Goal: Task Accomplishment & Management: Use online tool/utility

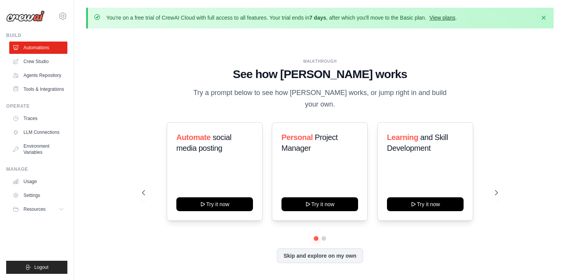
click at [455, 20] on link "View plans" at bounding box center [442, 18] width 26 height 6
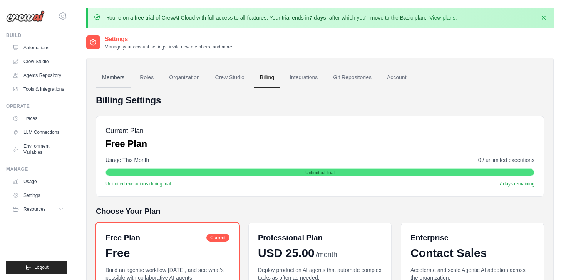
click at [110, 77] on link "Members" at bounding box center [113, 77] width 35 height 21
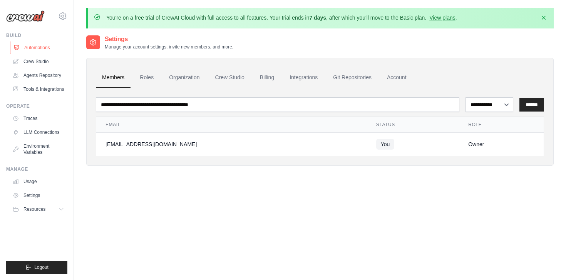
click at [40, 46] on link "Automations" at bounding box center [39, 48] width 58 height 12
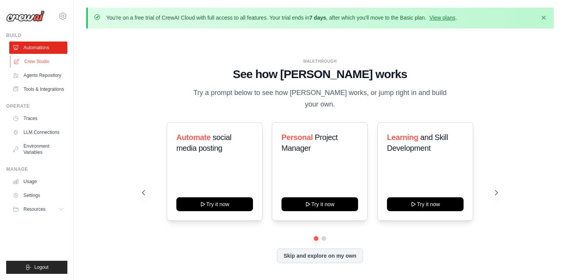
click at [38, 62] on link "Crew Studio" at bounding box center [39, 61] width 58 height 12
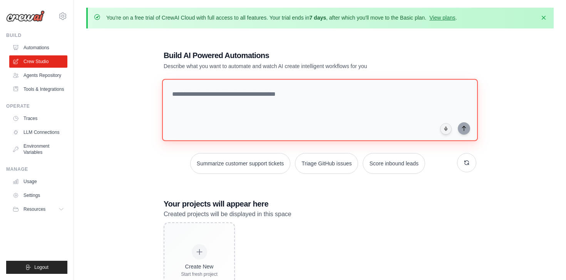
click at [219, 114] on textarea at bounding box center [320, 110] width 316 height 62
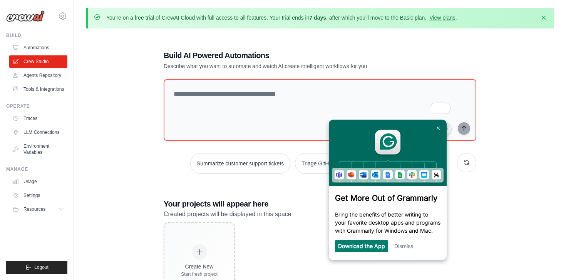
click at [132, 153] on div "Build AI Powered Automations Describe what you want to automate and watch AI cr…" at bounding box center [319, 175] width 467 height 280
click at [438, 128] on img at bounding box center [437, 128] width 3 height 3
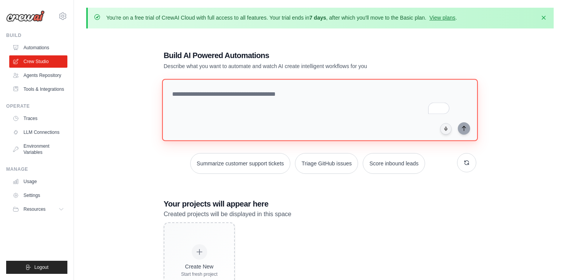
click at [227, 116] on textarea "To enrich screen reader interactions, please activate Accessibility in Grammarl…" at bounding box center [320, 110] width 316 height 62
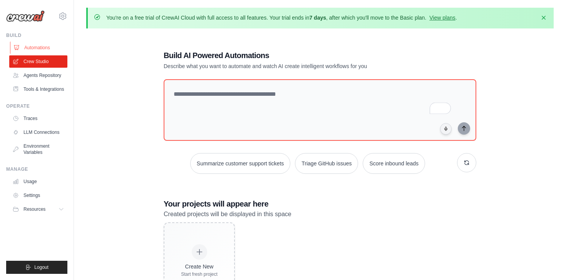
click at [51, 42] on link "Automations" at bounding box center [39, 48] width 58 height 12
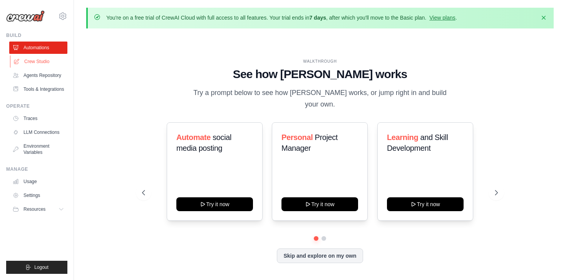
click at [48, 58] on link "Crew Studio" at bounding box center [39, 61] width 58 height 12
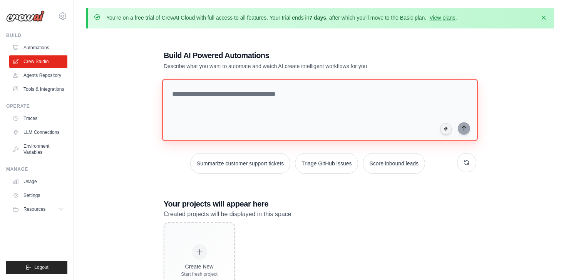
click at [213, 110] on textarea at bounding box center [320, 110] width 316 height 62
paste textarea "**********"
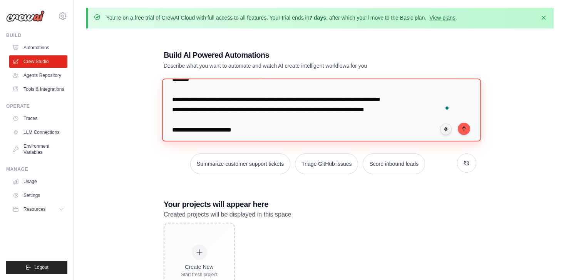
click at [172, 108] on textarea "To enrich screen reader interactions, please activate Accessibility in Grammarl…" at bounding box center [321, 110] width 319 height 63
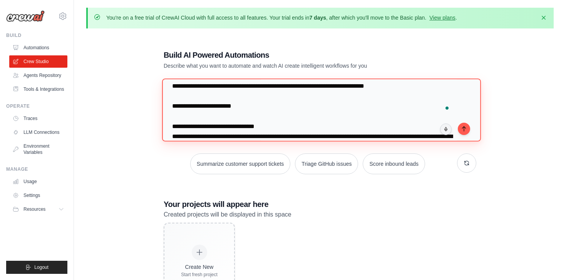
click at [182, 109] on textarea "To enrich screen reader interactions, please activate Accessibility in Grammarl…" at bounding box center [321, 110] width 319 height 63
click at [181, 127] on textarea "To enrich screen reader interactions, please activate Accessibility in Grammarl…" at bounding box center [321, 110] width 319 height 63
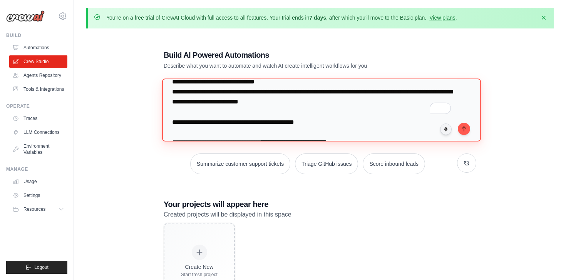
click at [177, 120] on textarea "To enrich screen reader interactions, please activate Accessibility in Grammarl…" at bounding box center [321, 110] width 319 height 63
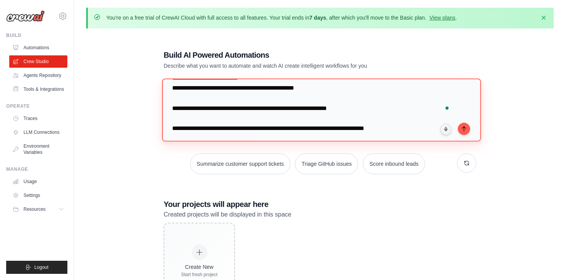
click at [175, 110] on textarea "To enrich screen reader interactions, please activate Accessibility in Grammarl…" at bounding box center [321, 110] width 319 height 63
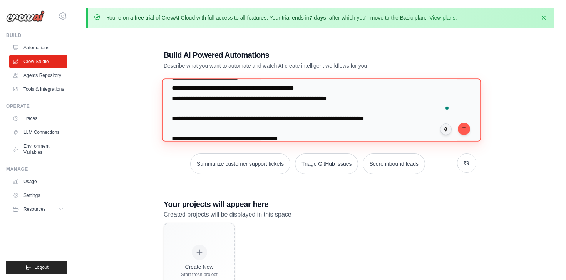
click at [176, 117] on textarea "To enrich screen reader interactions, please activate Accessibility in Grammarl…" at bounding box center [321, 110] width 319 height 63
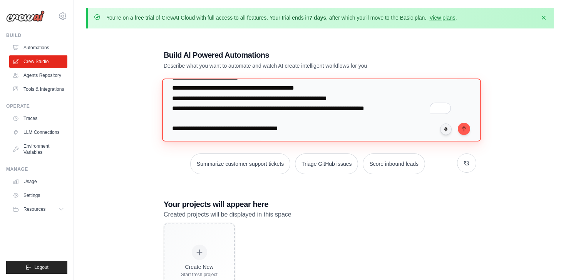
click at [187, 129] on textarea "To enrich screen reader interactions, please activate Accessibility in Grammarl…" at bounding box center [321, 110] width 319 height 63
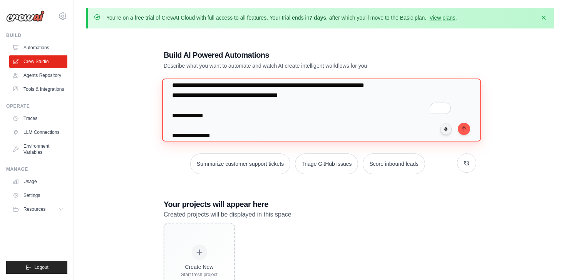
click at [186, 118] on textarea "To enrich screen reader interactions, please activate Accessibility in Grammarl…" at bounding box center [321, 110] width 319 height 63
click at [181, 125] on textarea "To enrich screen reader interactions, please activate Accessibility in Grammarl…" at bounding box center [321, 110] width 319 height 63
click at [172, 115] on textarea "To enrich screen reader interactions, please activate Accessibility in Grammarl…" at bounding box center [321, 110] width 319 height 63
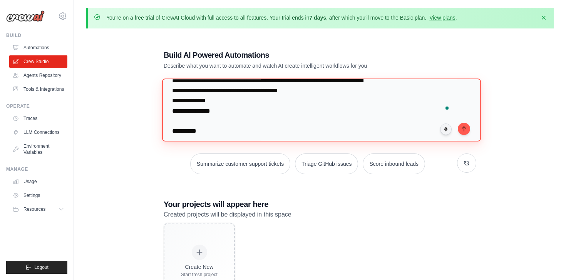
click at [170, 121] on textarea "To enrich screen reader interactions, please activate Accessibility in Grammarl…" at bounding box center [321, 110] width 319 height 63
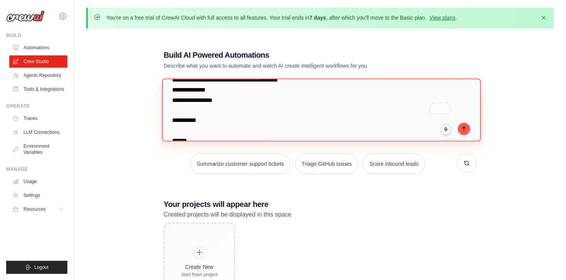
click at [176, 122] on textarea "To enrich screen reader interactions, please activate Accessibility in Grammarl…" at bounding box center [321, 110] width 319 height 63
click at [173, 120] on textarea "To enrich screen reader interactions, please activate Accessibility in Grammarl…" at bounding box center [321, 110] width 319 height 63
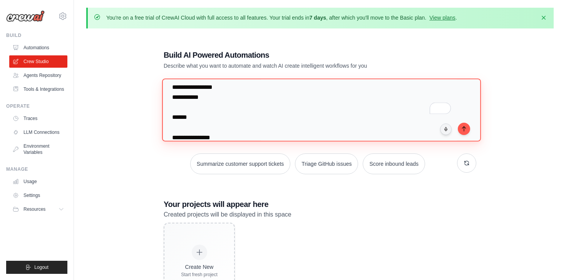
click at [171, 126] on textarea "To enrich screen reader interactions, please activate Accessibility in Grammarl…" at bounding box center [321, 110] width 319 height 63
click at [171, 127] on textarea "To enrich screen reader interactions, please activate Accessibility in Grammarl…" at bounding box center [321, 110] width 319 height 63
click at [173, 122] on textarea "To enrich screen reader interactions, please activate Accessibility in Grammarl…" at bounding box center [321, 110] width 319 height 63
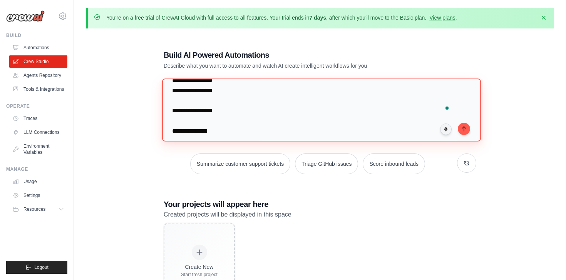
click at [173, 122] on textarea "To enrich screen reader interactions, please activate Accessibility in Grammarl…" at bounding box center [321, 110] width 319 height 63
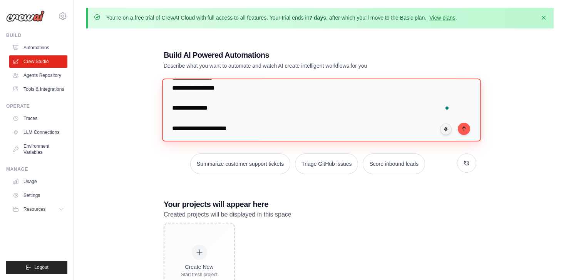
click at [171, 119] on textarea "To enrich screen reader interactions, please activate Accessibility in Grammarl…" at bounding box center [321, 110] width 319 height 63
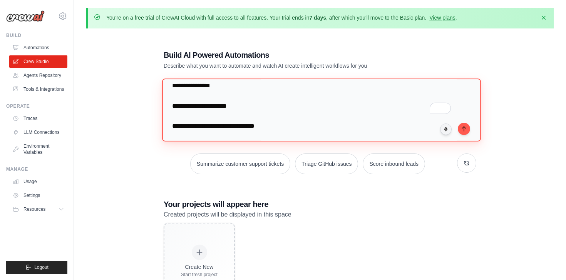
click at [172, 117] on textarea "To enrich screen reader interactions, please activate Accessibility in Grammarl…" at bounding box center [321, 110] width 319 height 63
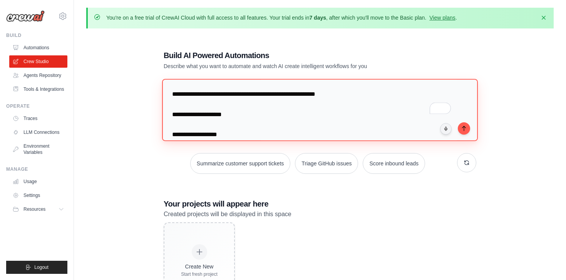
click at [172, 103] on textarea "To enrich screen reader interactions, please activate Accessibility in Grammarl…" at bounding box center [320, 110] width 316 height 62
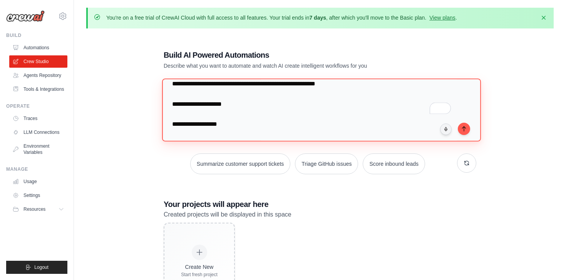
click at [172, 112] on textarea "To enrich screen reader interactions, please activate Accessibility in Grammarl…" at bounding box center [321, 110] width 319 height 63
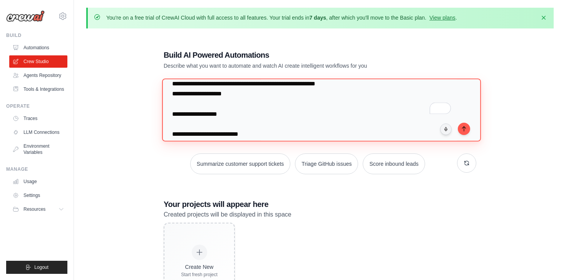
click at [174, 122] on textarea "To enrich screen reader interactions, please activate Accessibility in Grammarl…" at bounding box center [321, 110] width 319 height 63
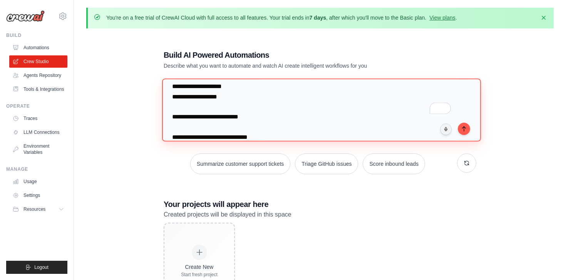
click at [174, 127] on textarea "To enrich screen reader interactions, please activate Accessibility in Grammarl…" at bounding box center [321, 110] width 319 height 63
click at [172, 126] on textarea "To enrich screen reader interactions, please activate Accessibility in Grammarl…" at bounding box center [321, 110] width 319 height 63
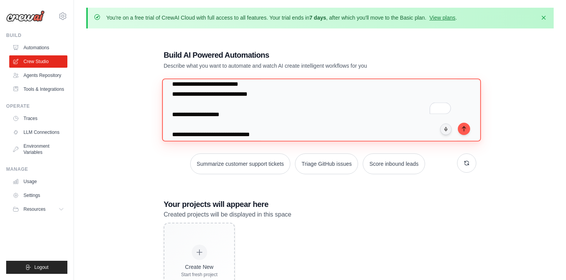
click at [171, 125] on textarea "To enrich screen reader interactions, please activate Accessibility in Grammarl…" at bounding box center [321, 110] width 319 height 63
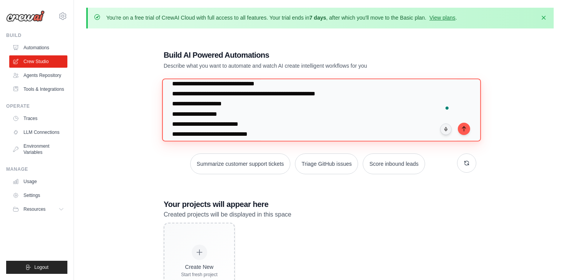
click at [172, 114] on textarea "To enrich screen reader interactions, please activate Accessibility in Grammarl…" at bounding box center [321, 110] width 319 height 63
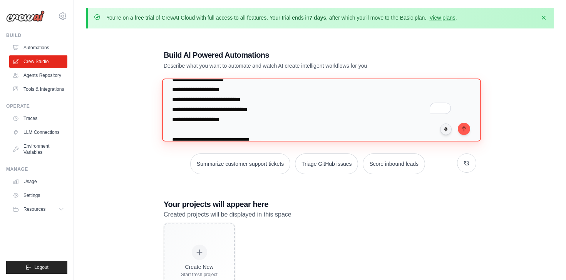
click at [172, 120] on textarea "To enrich screen reader interactions, please activate Accessibility in Grammarl…" at bounding box center [321, 110] width 319 height 63
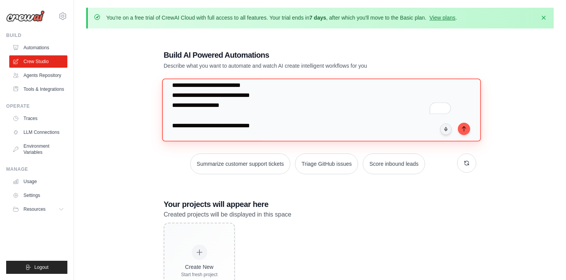
click at [170, 117] on textarea "To enrich screen reader interactions, please activate Accessibility in Grammarl…" at bounding box center [321, 110] width 319 height 63
click at [172, 114] on textarea "To enrich screen reader interactions, please activate Accessibility in Grammarl…" at bounding box center [321, 110] width 319 height 63
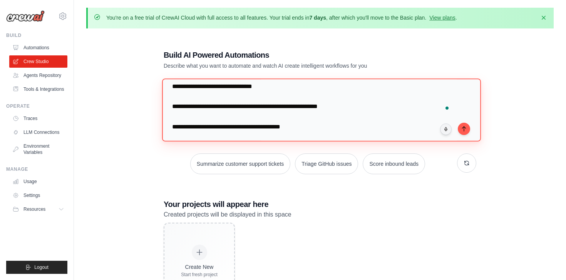
click at [174, 111] on textarea "To enrich screen reader interactions, please activate Accessibility in Grammarl…" at bounding box center [321, 110] width 319 height 63
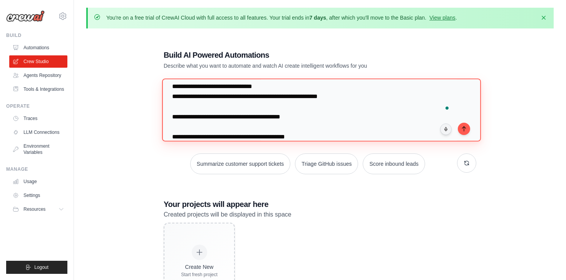
click at [173, 108] on textarea "To enrich screen reader interactions, please activate Accessibility in Grammarl…" at bounding box center [321, 110] width 319 height 63
click at [172, 125] on textarea "To enrich screen reader interactions, please activate Accessibility in Grammarl…" at bounding box center [321, 110] width 319 height 63
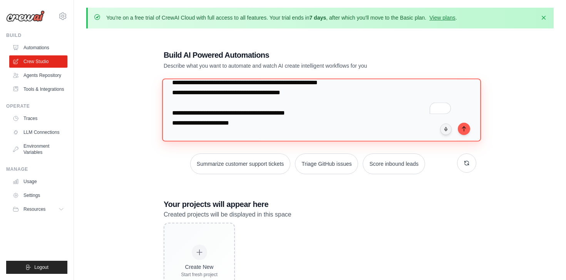
click at [172, 124] on textarea "To enrich screen reader interactions, please activate Accessibility in Grammarl…" at bounding box center [321, 110] width 319 height 63
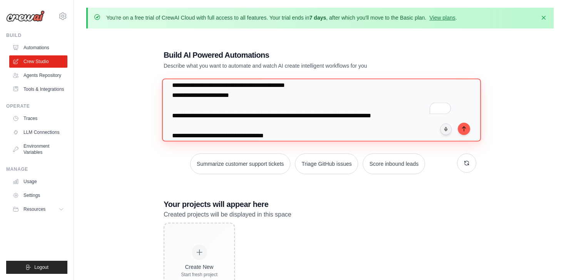
click at [172, 122] on textarea "To enrich screen reader interactions, please activate Accessibility in Grammarl…" at bounding box center [321, 110] width 319 height 63
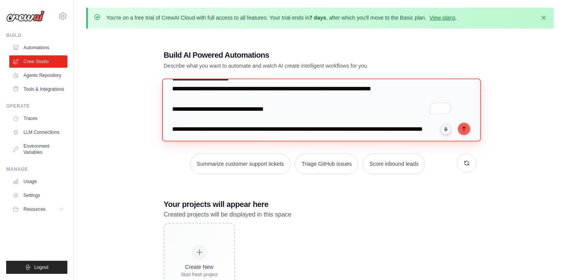
click at [172, 120] on textarea "To enrich screen reader interactions, please activate Accessibility in Grammarl…" at bounding box center [321, 110] width 319 height 63
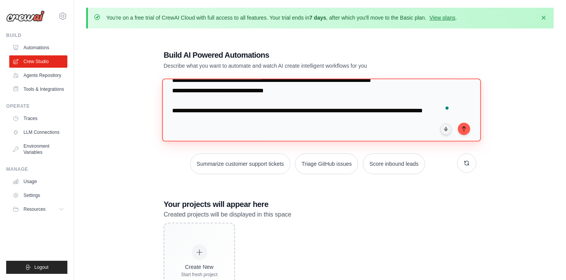
click at [172, 111] on textarea "To enrich screen reader interactions, please activate Accessibility in Grammarl…" at bounding box center [321, 110] width 319 height 63
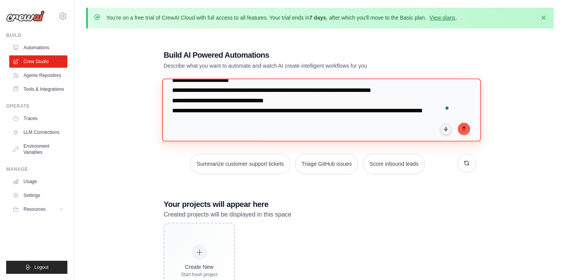
click at [192, 122] on textarea "To enrich screen reader interactions, please activate Accessibility in Grammarl…" at bounding box center [321, 110] width 319 height 63
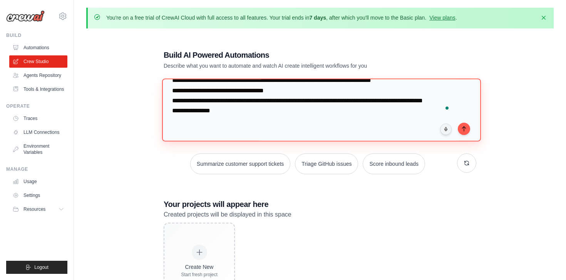
paste textarea "**********"
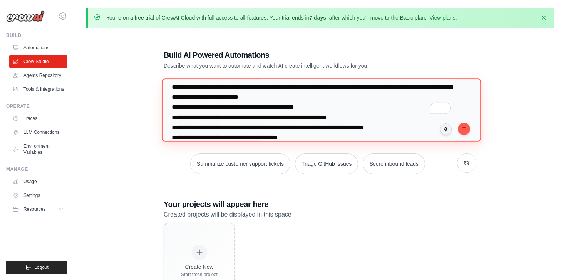
click at [333, 117] on textarea "To enrich screen reader interactions, please activate Accessibility in Grammarl…" at bounding box center [321, 110] width 319 height 63
drag, startPoint x: 262, startPoint y: 127, endPoint x: 376, endPoint y: 128, distance: 114.7
click at [376, 128] on textarea "To enrich screen reader interactions, please activate Accessibility in Grammarl…" at bounding box center [321, 110] width 319 height 63
paste textarea "**********"
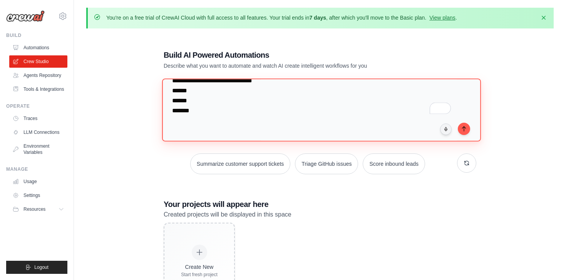
click at [255, 120] on textarea "To enrich screen reader interactions, please activate Accessibility in Grammarl…" at bounding box center [321, 110] width 319 height 63
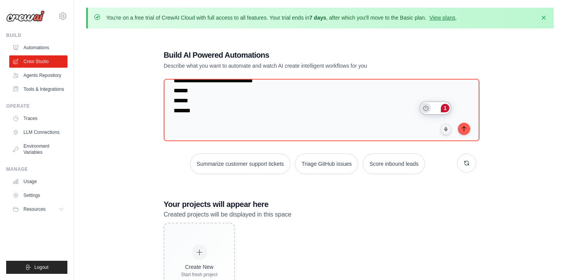
click at [426, 109] on icon "Turn off Grammarly on this website" at bounding box center [425, 108] width 5 height 6
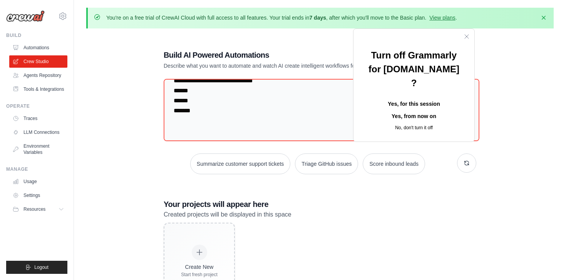
click at [403, 123] on button "No, don't turn it off" at bounding box center [414, 127] width 96 height 9
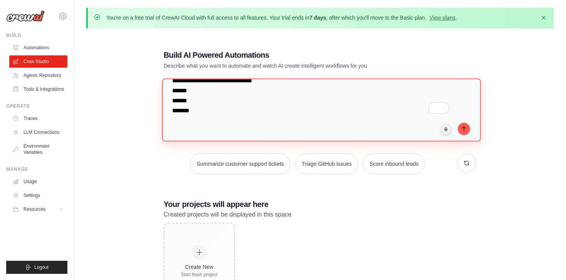
click at [234, 135] on textarea "To enrich screen reader interactions, please activate Accessibility in Grammarl…" at bounding box center [321, 110] width 319 height 63
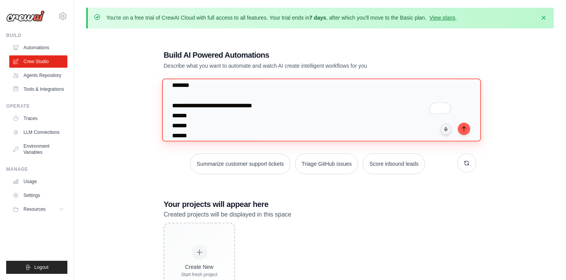
click at [222, 126] on textarea "To enrich screen reader interactions, please activate Accessibility in Grammarl…" at bounding box center [321, 110] width 319 height 63
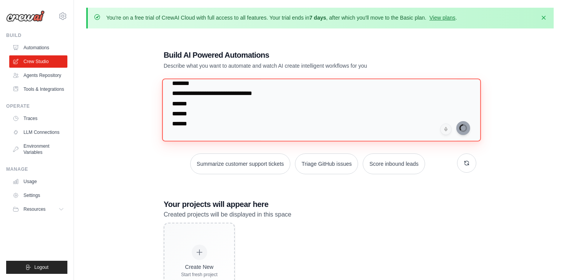
type textarea "**********"
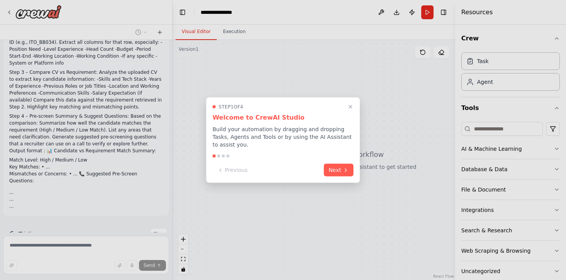
scroll to position [120, 0]
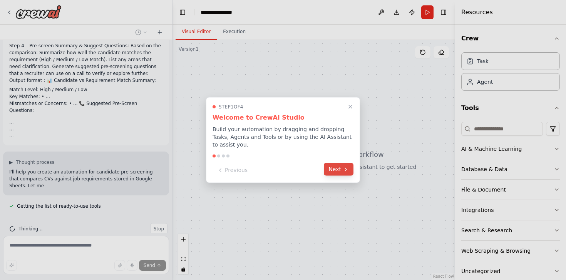
click at [339, 169] on button "Next" at bounding box center [339, 169] width 30 height 13
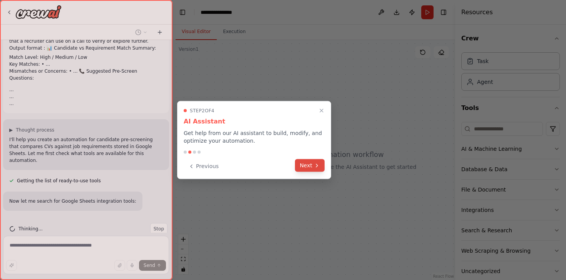
click at [315, 169] on button "Next" at bounding box center [310, 165] width 30 height 13
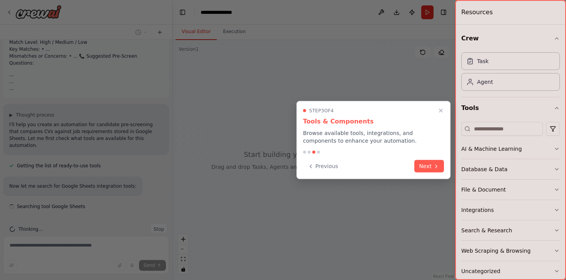
scroll to position [226, 0]
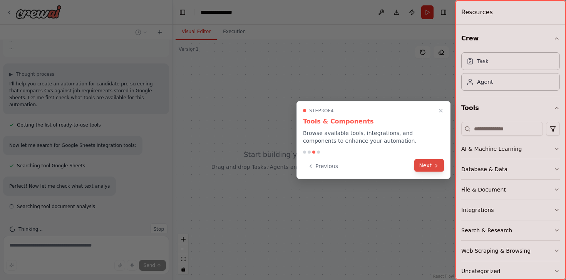
click at [429, 166] on button "Next" at bounding box center [429, 165] width 30 height 13
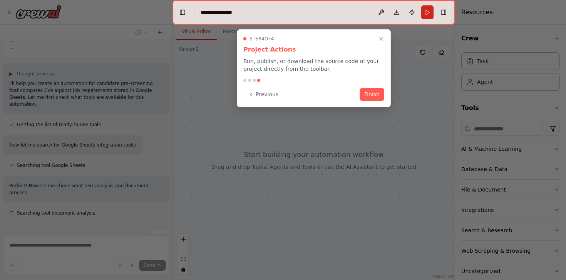
scroll to position [274, 0]
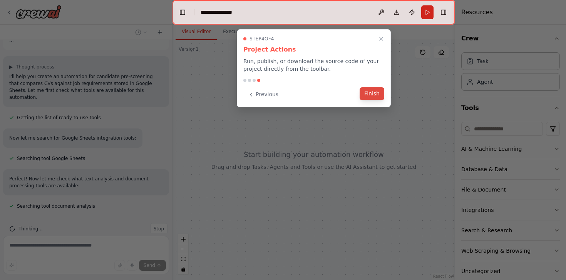
click at [372, 94] on button "Finish" at bounding box center [371, 93] width 25 height 13
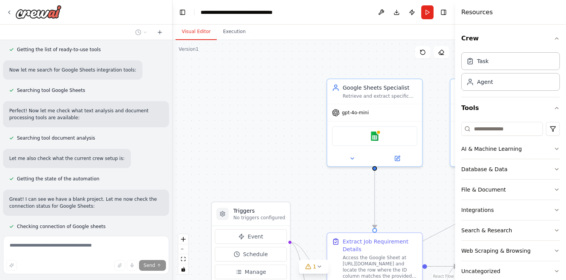
scroll to position [356, 0]
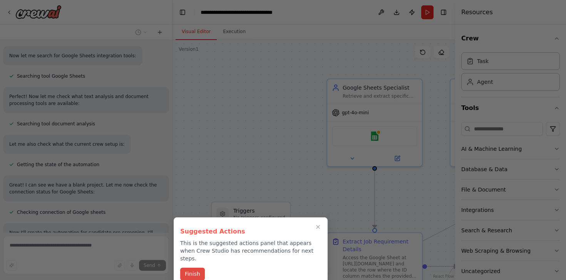
click at [192, 268] on button "Finish" at bounding box center [192, 274] width 25 height 13
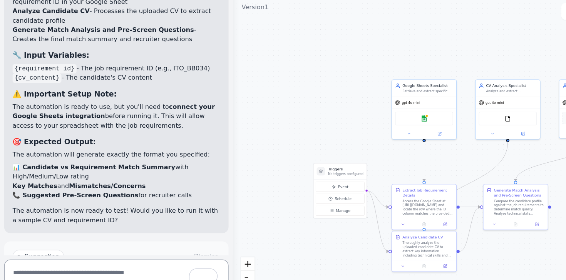
scroll to position [1075, 0]
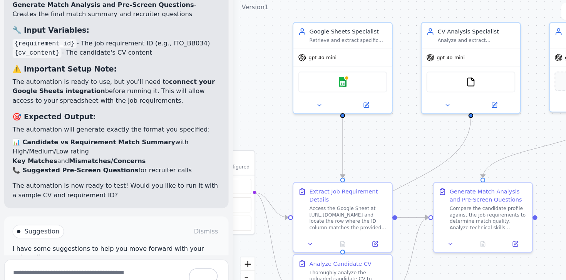
drag, startPoint x: 338, startPoint y: 157, endPoint x: 222, endPoint y: 165, distance: 116.9
click at [222, 165] on div ".deletable-edge-delete-btn { width: 20px; height: 20px; border: 0px solid #ffff…" at bounding box center [313, 160] width 282 height 240
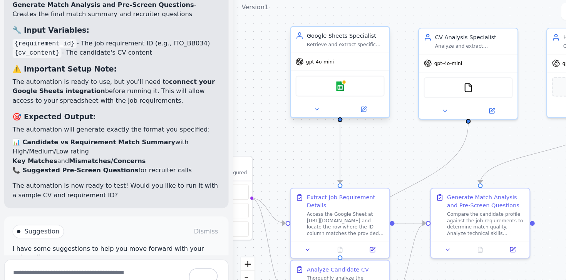
click at [254, 112] on div "Google sheets" at bounding box center [252, 107] width 66 height 15
click at [252, 107] on img at bounding box center [251, 107] width 7 height 7
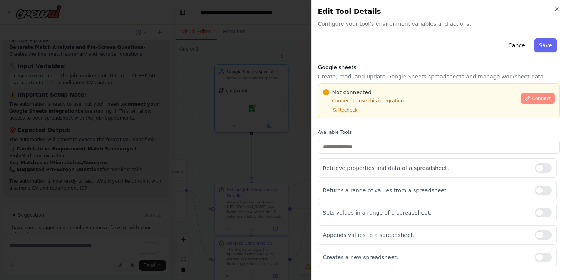
click at [536, 94] on button "Connect" at bounding box center [538, 98] width 34 height 11
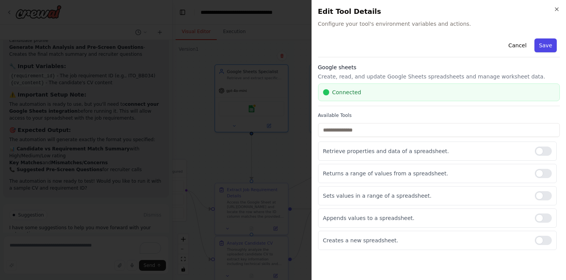
click at [549, 44] on button "Save" at bounding box center [545, 45] width 22 height 14
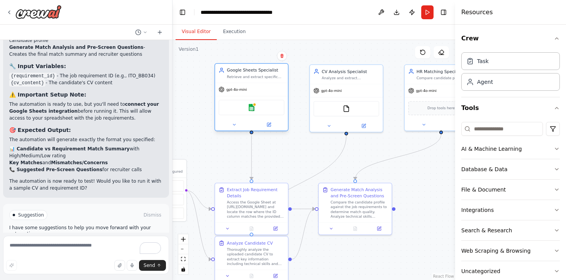
click at [262, 110] on div "Google sheets" at bounding box center [252, 107] width 66 height 15
click at [253, 107] on img at bounding box center [251, 107] width 7 height 7
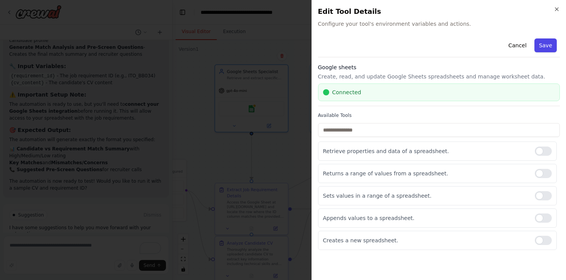
click at [545, 48] on button "Save" at bounding box center [545, 45] width 22 height 14
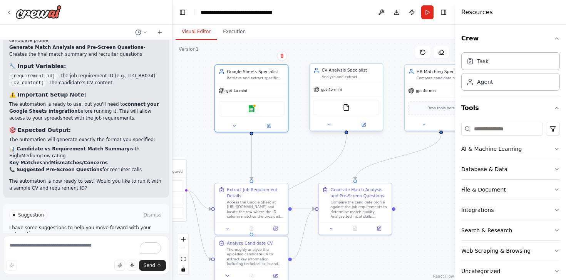
click at [348, 112] on div "FileReadTool" at bounding box center [346, 107] width 66 height 15
click at [347, 109] on img at bounding box center [346, 107] width 7 height 7
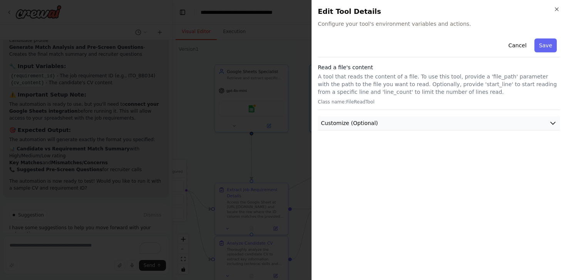
click at [343, 127] on span "Customize (Optional)" at bounding box center [349, 123] width 57 height 8
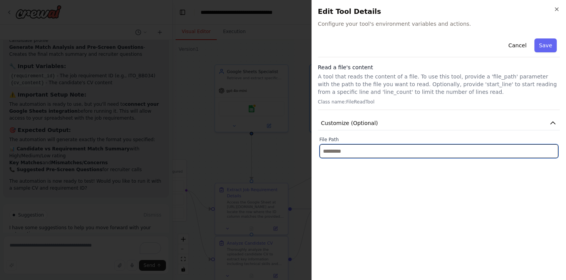
click at [346, 156] on input "text" at bounding box center [438, 151] width 239 height 14
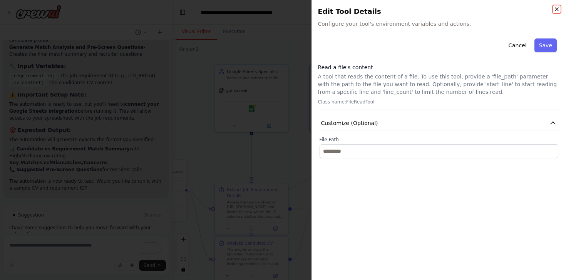
click at [559, 10] on icon "button" at bounding box center [556, 9] width 6 height 6
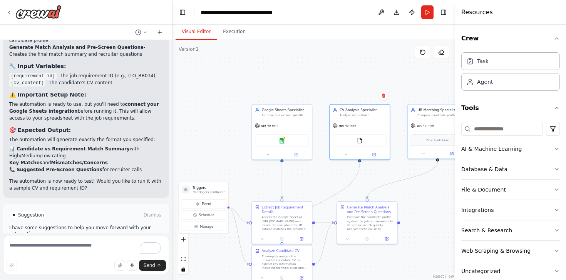
drag, startPoint x: 378, startPoint y: 140, endPoint x: 376, endPoint y: 175, distance: 35.1
click at [377, 174] on div ".deletable-edge-delete-btn { width: 20px; height: 20px; border: 0px solid #ffff…" at bounding box center [313, 160] width 282 height 240
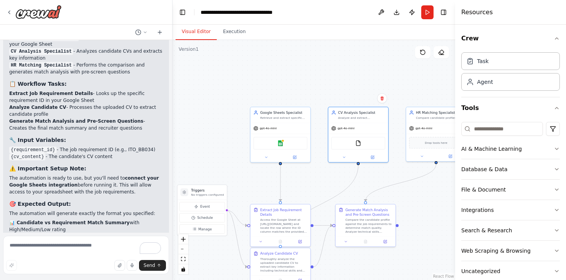
scroll to position [998, 0]
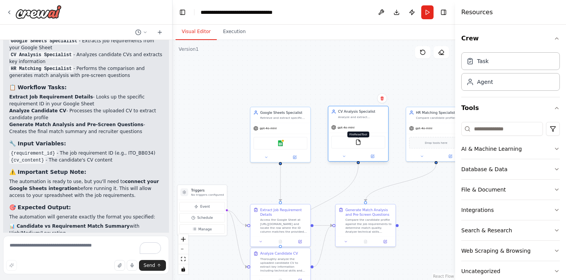
click at [359, 142] on img at bounding box center [358, 142] width 6 height 6
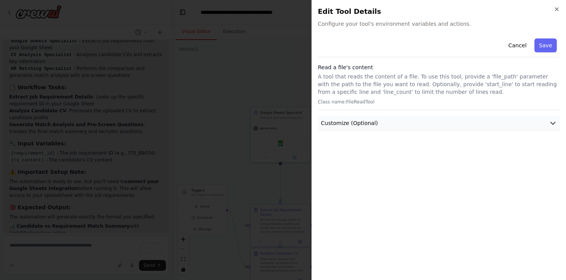
click at [355, 117] on button "Customize (Optional)" at bounding box center [439, 123] width 242 height 14
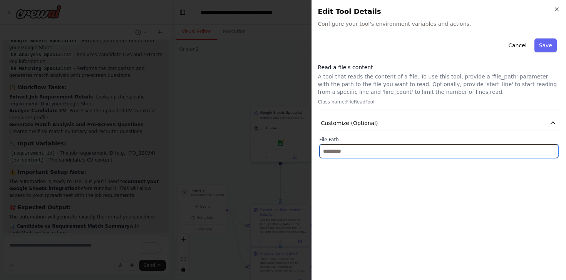
click at [349, 152] on input "text" at bounding box center [438, 151] width 239 height 14
paste input "**********"
type input "**********"
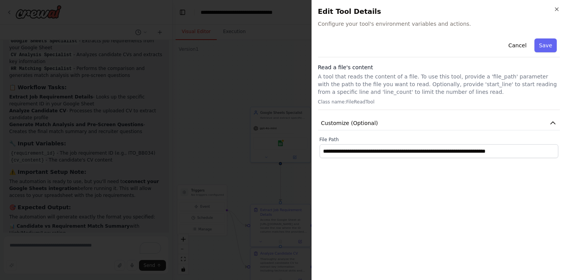
click at [379, 188] on div "**********" at bounding box center [439, 154] width 242 height 239
click at [555, 48] on button "Save" at bounding box center [545, 45] width 22 height 14
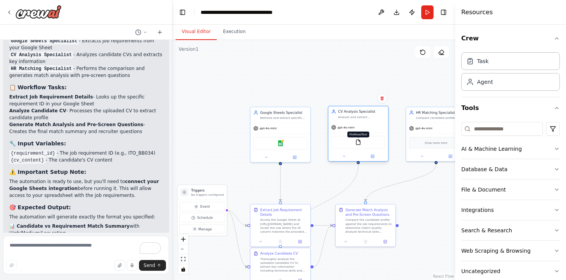
click at [359, 143] on img at bounding box center [358, 142] width 6 height 6
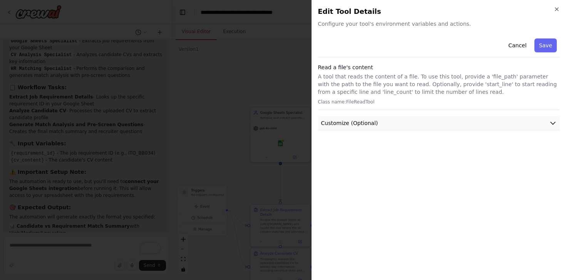
click at [365, 123] on span "Customize (Optional)" at bounding box center [349, 123] width 57 height 8
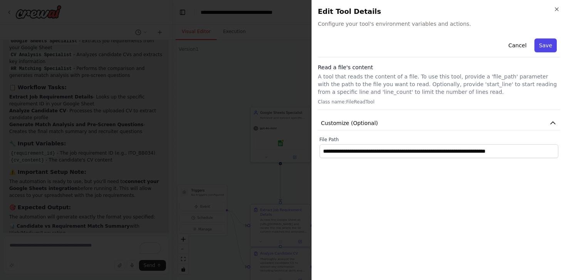
click at [545, 44] on button "Save" at bounding box center [545, 45] width 22 height 14
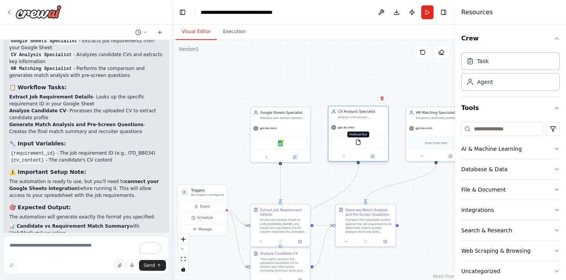
click at [358, 143] on img at bounding box center [358, 142] width 6 height 6
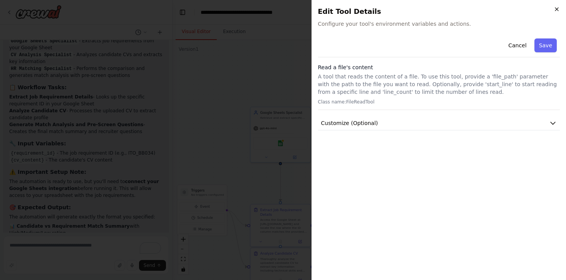
click at [554, 7] on icon "button" at bounding box center [556, 9] width 6 height 6
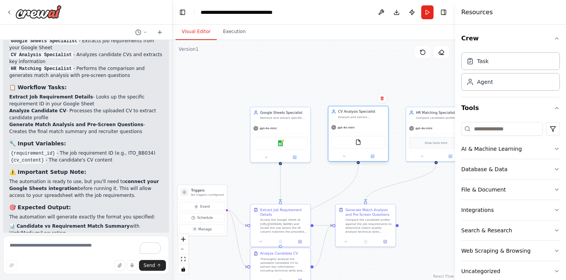
click at [363, 142] on div "FileReadTool" at bounding box center [358, 142] width 54 height 13
click at [356, 143] on img at bounding box center [358, 142] width 6 height 6
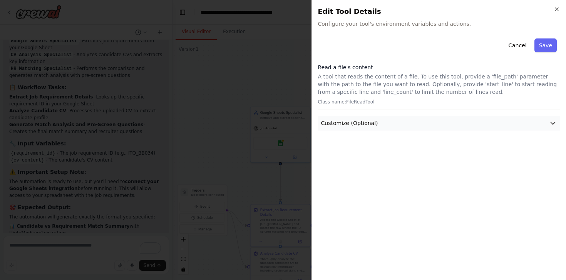
click at [390, 121] on button "Customize (Optional)" at bounding box center [439, 123] width 242 height 14
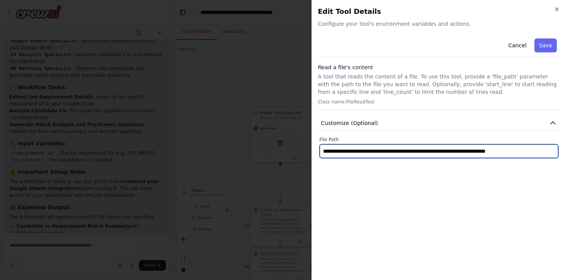
click at [427, 155] on input "**********" at bounding box center [438, 151] width 239 height 14
paste input "text"
type input "**********"
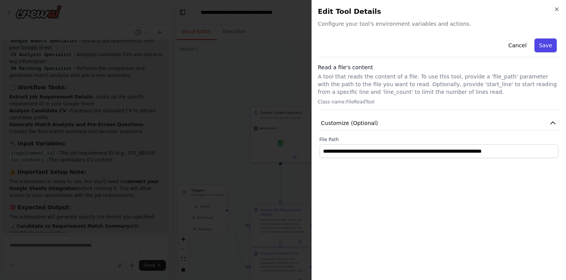
click at [544, 41] on button "Save" at bounding box center [545, 45] width 22 height 14
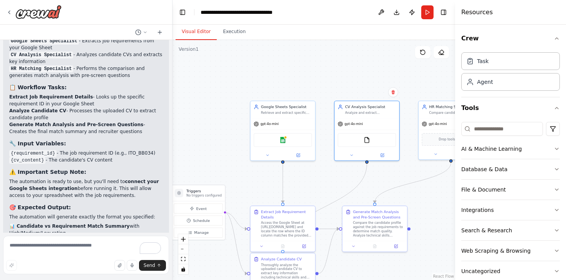
click at [115, 178] on p "The automation is ready to use, but you'll need to connect your Google Sheets i…" at bounding box center [86, 188] width 154 height 21
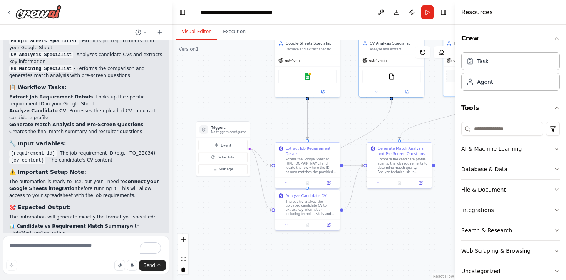
drag, startPoint x: 216, startPoint y: 159, endPoint x: 241, endPoint y: 95, distance: 68.1
click at [241, 95] on div ".deletable-edge-delete-btn { width: 20px; height: 20px; border: 0px solid #ffff…" at bounding box center [313, 160] width 282 height 240
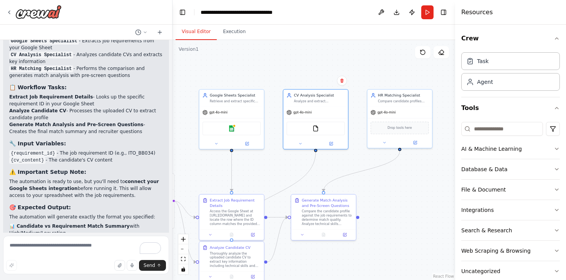
drag, startPoint x: 403, startPoint y: 202, endPoint x: 327, endPoint y: 254, distance: 91.9
click at [327, 254] on div ".deletable-edge-delete-btn { width: 20px; height: 20px; border: 0px solid #ffff…" at bounding box center [313, 160] width 282 height 240
click at [401, 100] on div "Compare candidate profiles against job requirements to determine match quality …" at bounding box center [403, 100] width 51 height 4
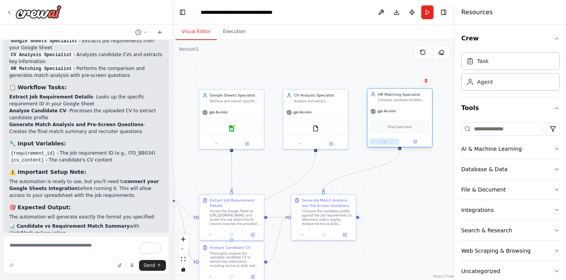
click at [390, 139] on button at bounding box center [384, 142] width 30 height 6
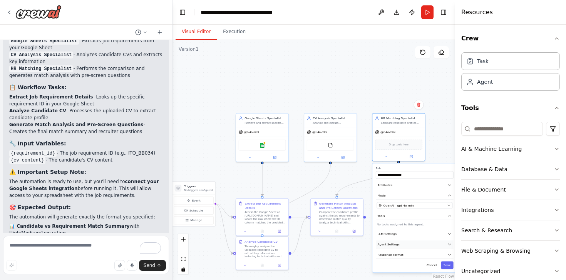
click at [394, 246] on span "Agent Settings" at bounding box center [389, 244] width 22 height 4
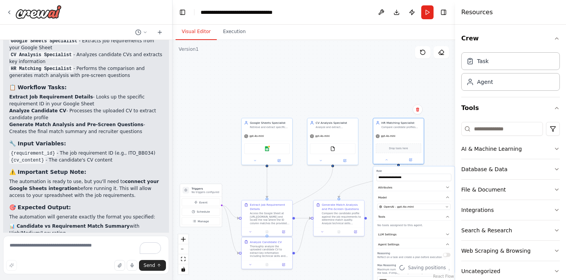
click at [342, 259] on div ".deletable-edge-delete-btn { width: 20px; height: 20px; border: 0px solid #ffff…" at bounding box center [313, 160] width 282 height 240
click at [335, 259] on div ".deletable-edge-delete-btn { width: 20px; height: 20px; border: 0px solid #ffff…" at bounding box center [313, 160] width 282 height 240
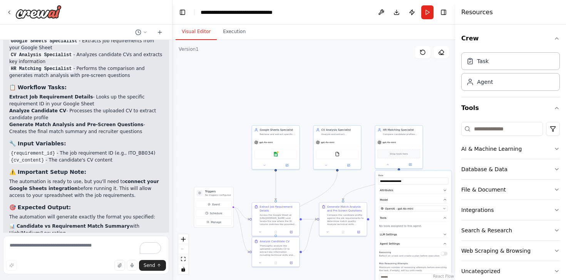
click at [353, 256] on div ".deletable-edge-delete-btn { width: 20px; height: 20px; border: 0px solid #ffff…" at bounding box center [313, 160] width 282 height 240
click at [394, 143] on div "gpt-4o-mini" at bounding box center [386, 142] width 18 height 4
click at [390, 143] on div "gpt-4o-mini" at bounding box center [386, 142] width 18 height 4
click at [389, 163] on button at bounding box center [387, 164] width 22 height 5
click at [216, 204] on span "Event" at bounding box center [216, 204] width 8 height 4
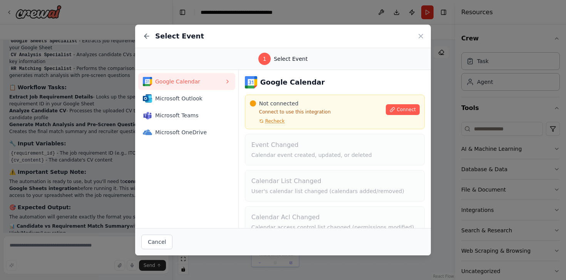
scroll to position [52, 0]
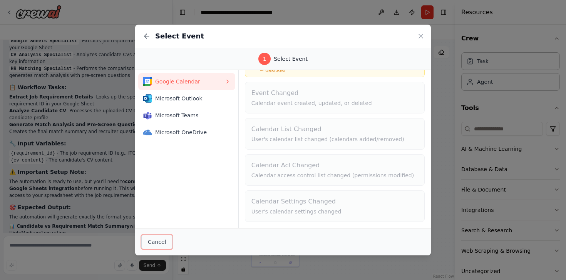
click at [161, 244] on button "Cancel" at bounding box center [156, 242] width 31 height 15
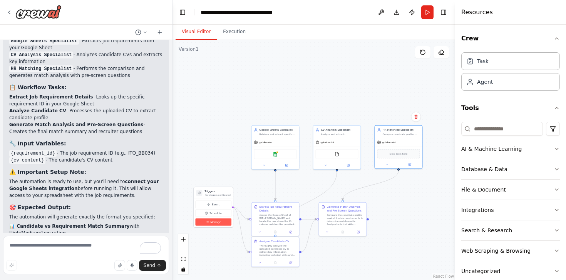
click at [221, 222] on button "Manage" at bounding box center [213, 222] width 36 height 7
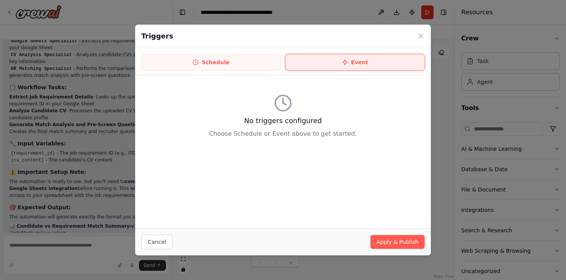
click at [346, 60] on icon at bounding box center [345, 62] width 5 height 5
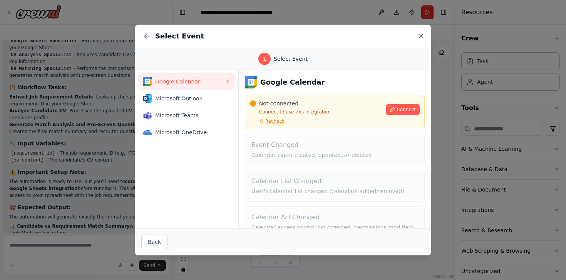
click at [419, 34] on icon at bounding box center [421, 36] width 4 height 4
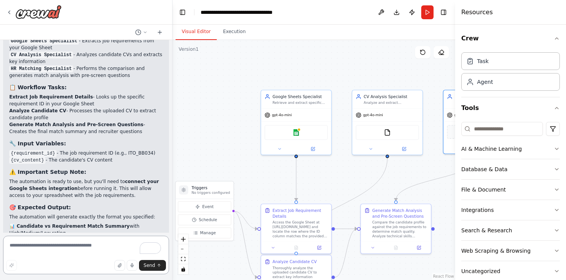
click at [42, 251] on textarea "To enrich screen reader interactions, please activate Accessibility in Grammarl…" at bounding box center [86, 255] width 166 height 38
type textarea "*"
type textarea "**********"
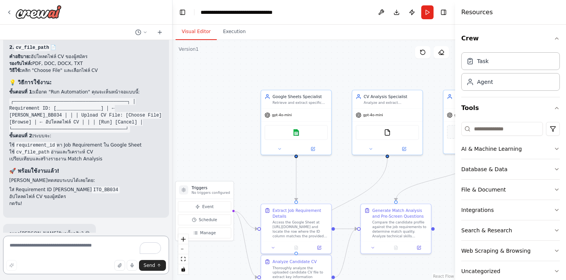
scroll to position [1505, 0]
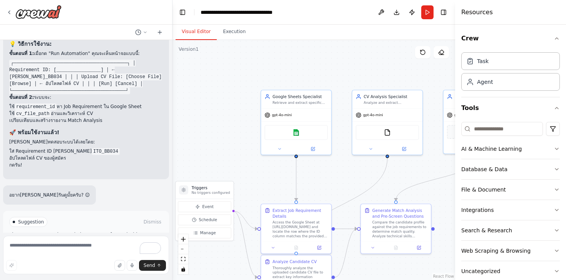
click at [75, 252] on span "Run Automation" at bounding box center [89, 255] width 37 height 6
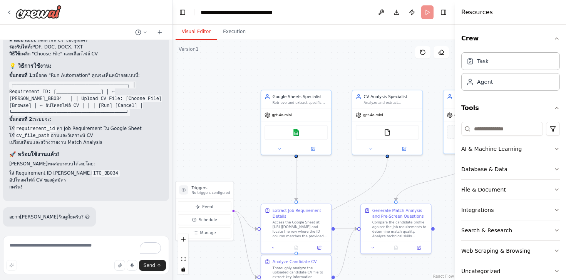
scroll to position [1442, 0]
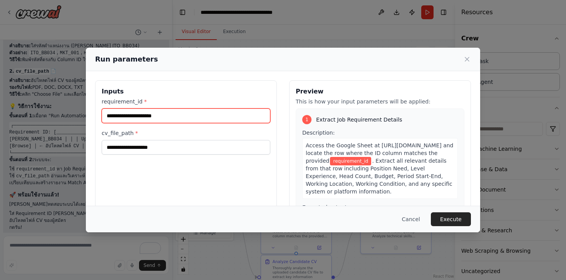
click at [146, 118] on input "requirement_id *" at bounding box center [186, 116] width 169 height 15
paste input "*********"
type input "*********"
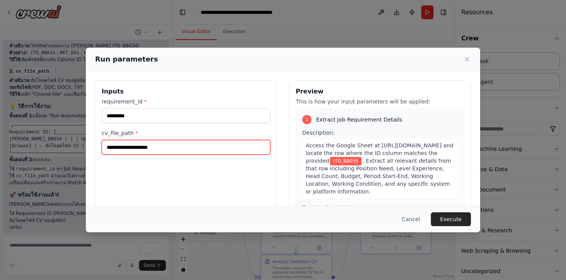
click at [138, 144] on input "cv_file_path *" at bounding box center [186, 147] width 169 height 15
click at [134, 147] on input "cv_file_path *" at bounding box center [186, 147] width 169 height 15
click at [157, 145] on input "cv_file_path *" at bounding box center [186, 147] width 169 height 15
paste input "**********"
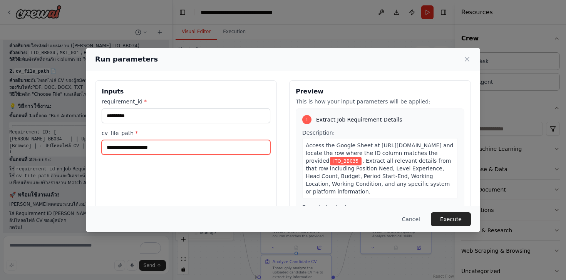
type input "**********"
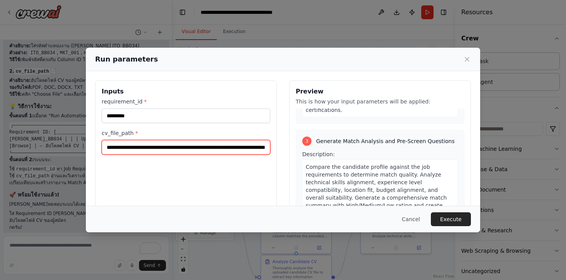
scroll to position [372, 0]
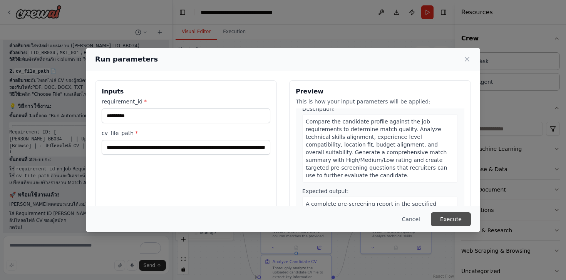
click at [454, 217] on button "Execute" at bounding box center [451, 219] width 40 height 14
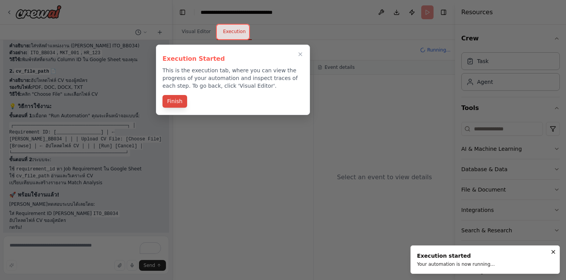
click at [176, 99] on button "Finish" at bounding box center [174, 101] width 25 height 13
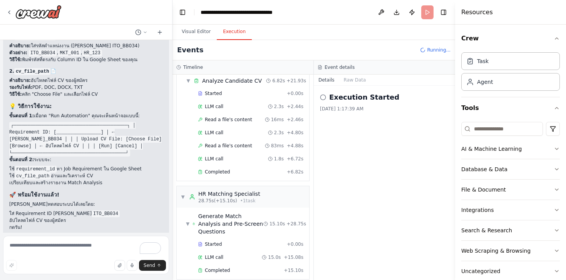
scroll to position [1505, 0]
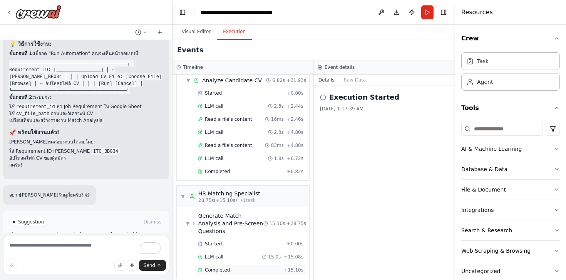
click at [219, 267] on span "Completed" at bounding box center [217, 270] width 25 height 6
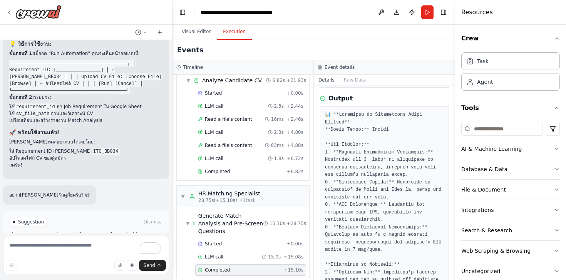
scroll to position [136, 0]
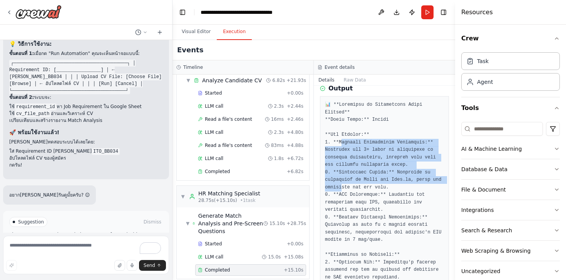
drag, startPoint x: 341, startPoint y: 143, endPoint x: 343, endPoint y: 191, distance: 48.1
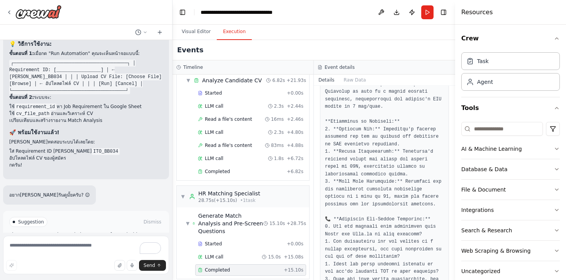
scroll to position [269, 0]
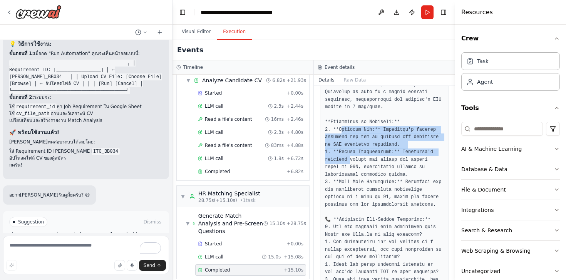
drag, startPoint x: 341, startPoint y: 130, endPoint x: 349, endPoint y: 159, distance: 29.2
click at [349, 159] on pre at bounding box center [384, 189] width 119 height 443
click at [355, 168] on pre at bounding box center [384, 189] width 119 height 443
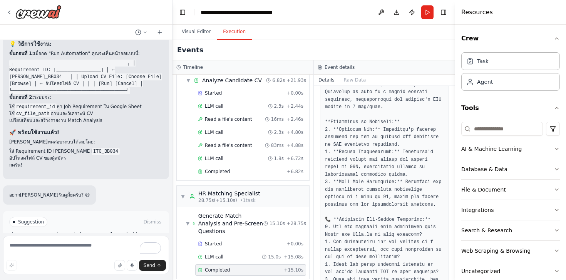
click at [355, 168] on pre at bounding box center [384, 189] width 119 height 443
click at [385, 165] on pre at bounding box center [384, 189] width 119 height 443
click at [358, 168] on pre at bounding box center [384, 189] width 119 height 443
click at [357, 181] on pre at bounding box center [384, 189] width 119 height 443
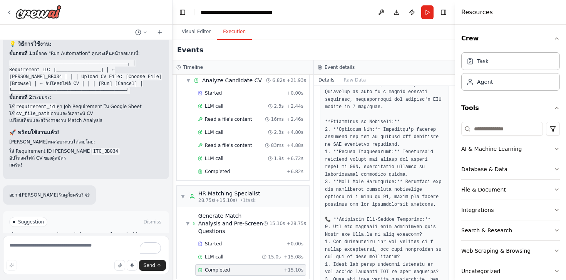
click at [357, 181] on pre at bounding box center [384, 189] width 119 height 443
click at [365, 200] on pre at bounding box center [384, 189] width 119 height 443
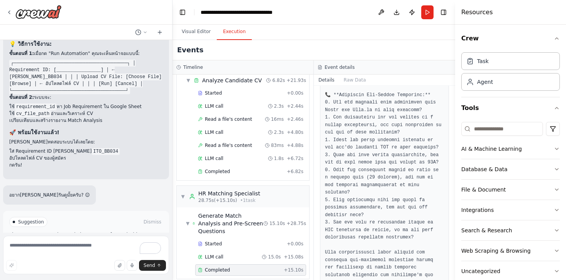
scroll to position [417, 0]
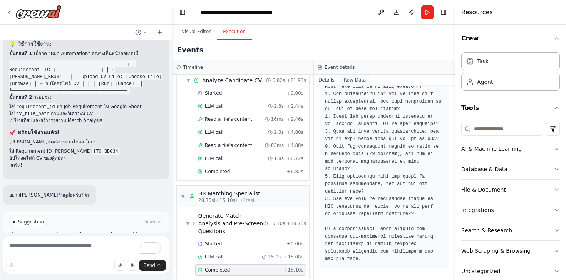
click at [356, 82] on button "Raw Data" at bounding box center [355, 80] width 32 height 11
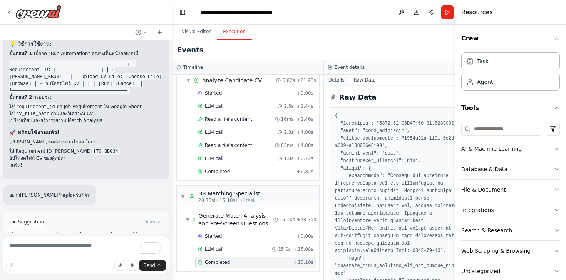
click at [334, 80] on button "Details" at bounding box center [336, 80] width 25 height 11
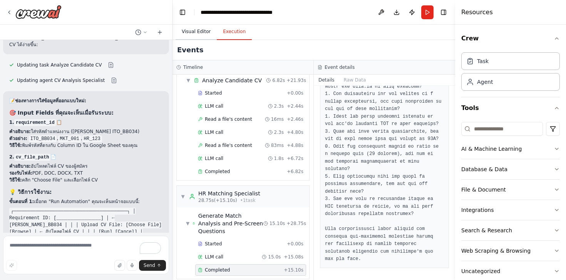
click at [185, 33] on button "Visual Editor" at bounding box center [195, 32] width 41 height 16
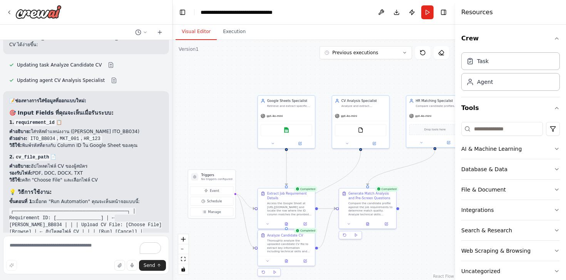
click at [223, 109] on div ".deletable-edge-delete-btn { width: 20px; height: 20px; border: 0px solid #ffff…" at bounding box center [313, 160] width 282 height 240
click at [218, 127] on div ".deletable-edge-delete-btn { width: 20px; height: 20px; border: 0px solid #ffff…" at bounding box center [313, 160] width 282 height 240
click at [221, 243] on div ".deletable-edge-delete-btn { width: 20px; height: 20px; border: 0px solid #ffff…" at bounding box center [313, 160] width 282 height 240
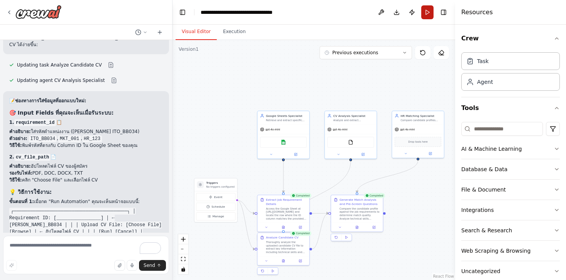
click at [428, 10] on button "Run" at bounding box center [427, 12] width 12 height 14
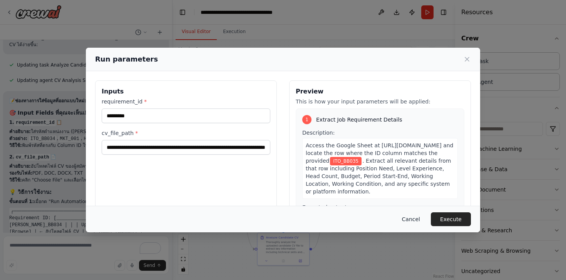
click at [414, 218] on button "Cancel" at bounding box center [411, 219] width 30 height 14
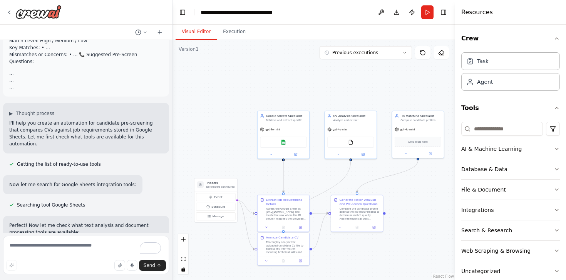
scroll to position [228, 0]
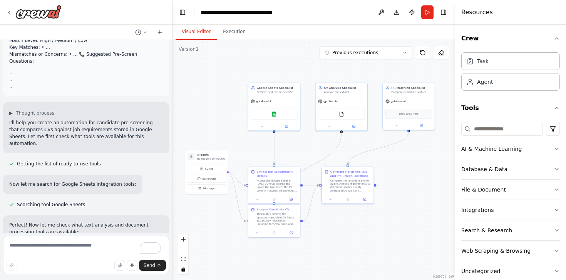
drag, startPoint x: 221, startPoint y: 137, endPoint x: 211, endPoint y: 109, distance: 29.6
click at [211, 109] on div ".deletable-edge-delete-btn { width: 20px; height: 20px; border: 0px solid #ffff…" at bounding box center [313, 160] width 282 height 240
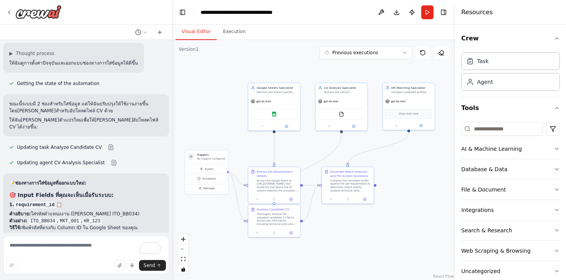
scroll to position [1505, 0]
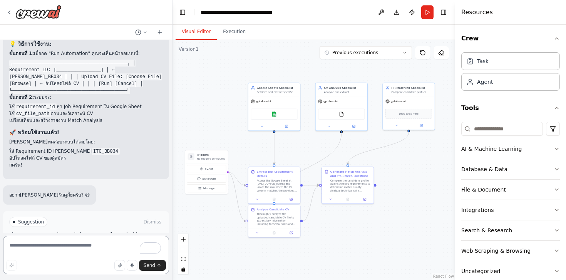
click at [62, 252] on textarea "To enrich screen reader interactions, please activate Accessibility in Grammarl…" at bounding box center [86, 255] width 166 height 38
type textarea "*"
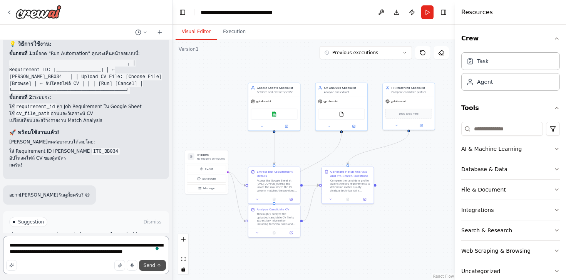
type textarea "**********"
click at [149, 269] on button "Send" at bounding box center [152, 265] width 27 height 11
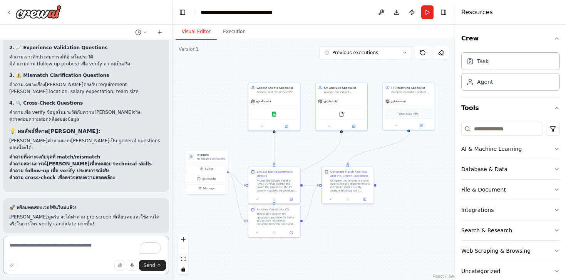
scroll to position [1944, 0]
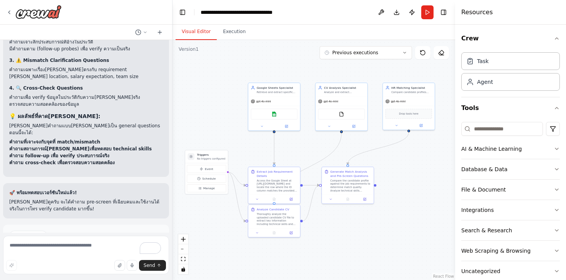
click at [100, 266] on span "Run Automation" at bounding box center [89, 269] width 37 height 6
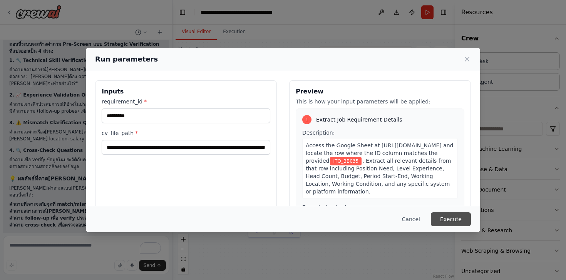
click at [461, 216] on button "Execute" at bounding box center [451, 219] width 40 height 14
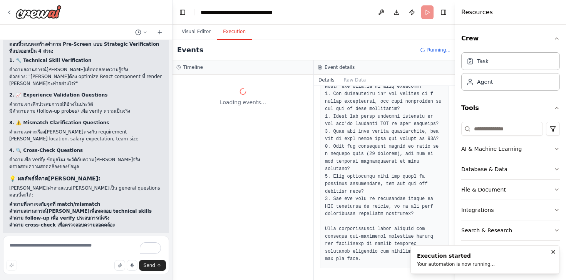
scroll to position [0, 0]
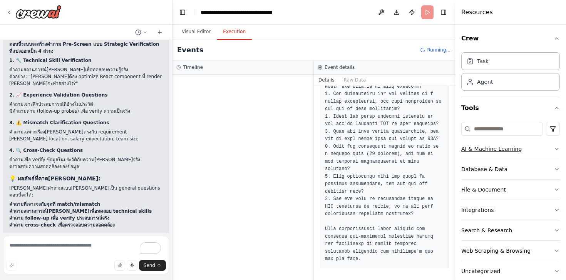
click at [503, 155] on button "AI & Machine Learning" at bounding box center [510, 149] width 99 height 20
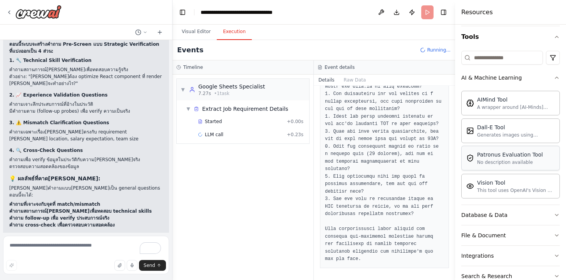
scroll to position [72, 0]
click at [502, 220] on button "Database & Data" at bounding box center [510, 214] width 99 height 20
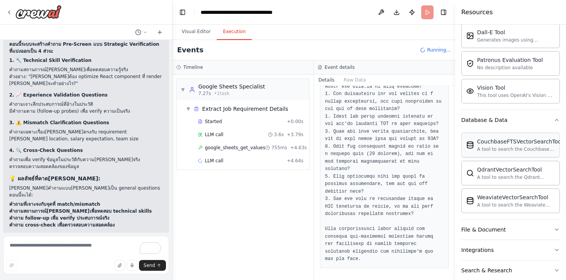
scroll to position [220, 0]
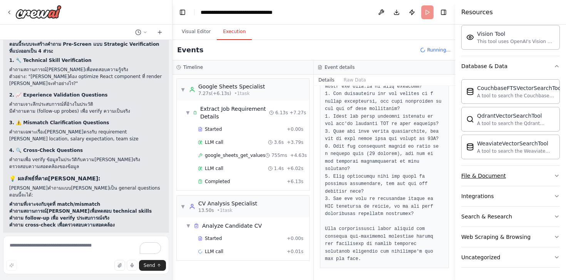
click at [496, 179] on div "File & Document" at bounding box center [483, 176] width 45 height 8
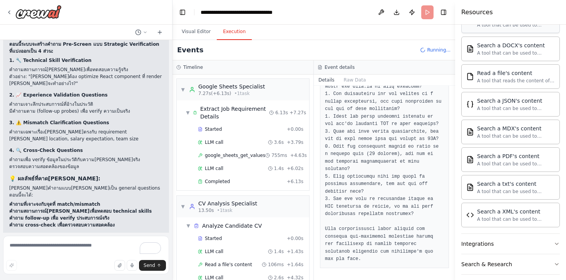
scroll to position [407, 0]
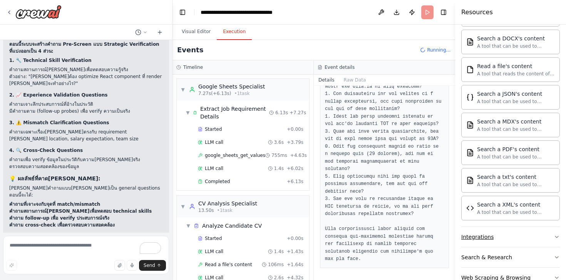
click at [481, 230] on button "Integrations" at bounding box center [510, 237] width 99 height 20
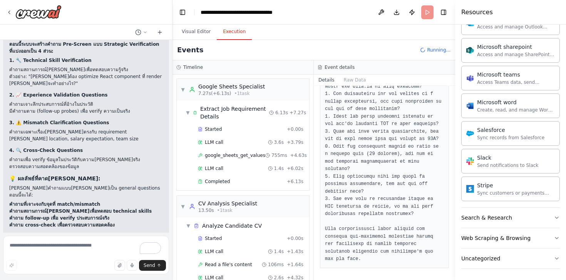
scroll to position [897, 0]
click at [491, 213] on div "Search & Research" at bounding box center [486, 217] width 51 height 8
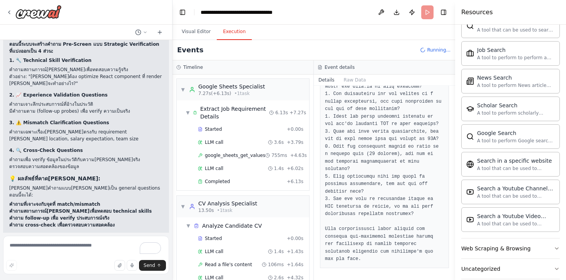
scroll to position [1292, 0]
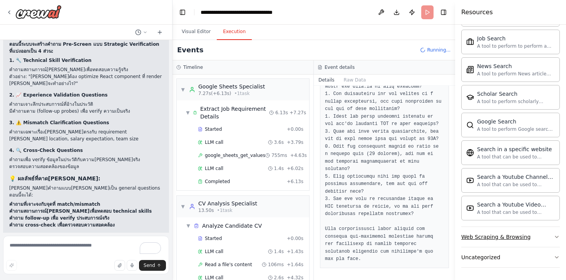
click at [490, 237] on div "Web Scraping & Browsing" at bounding box center [495, 237] width 69 height 8
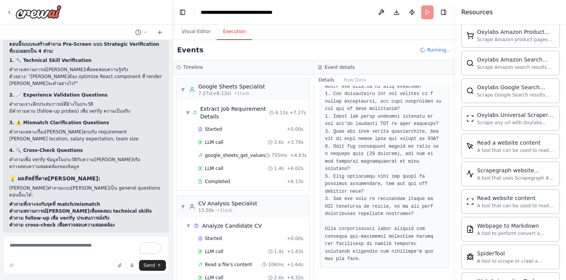
scroll to position [1713, 0]
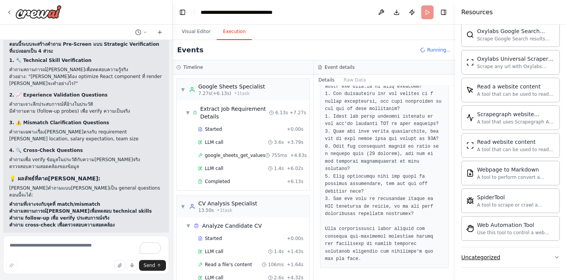
click at [485, 256] on div "Uncategorized" at bounding box center [480, 258] width 39 height 8
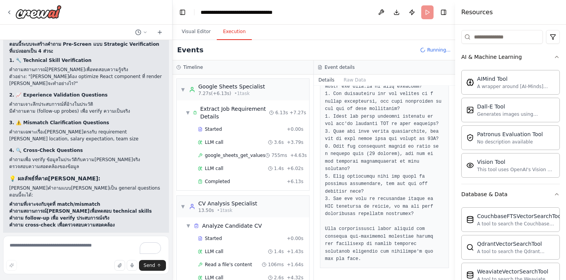
scroll to position [0, 0]
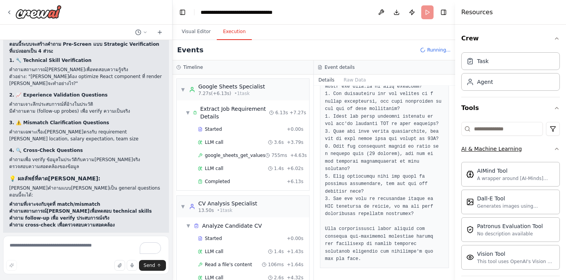
click at [485, 154] on button "AI & Machine Learning" at bounding box center [510, 149] width 99 height 20
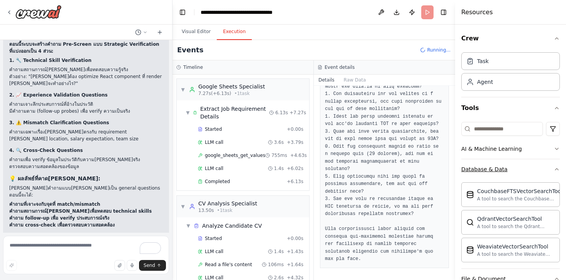
click at [482, 169] on div "Database & Data" at bounding box center [484, 169] width 46 height 8
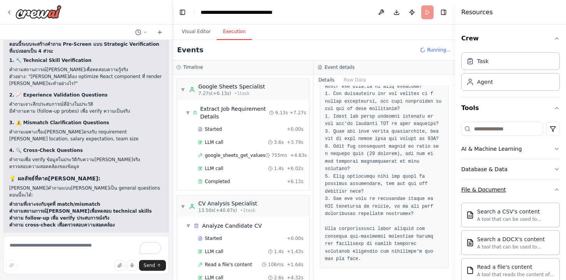
click at [484, 186] on div "File & Document" at bounding box center [483, 190] width 45 height 8
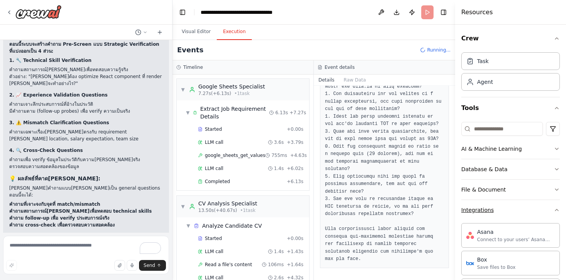
click at [480, 204] on button "Integrations" at bounding box center [510, 210] width 99 height 20
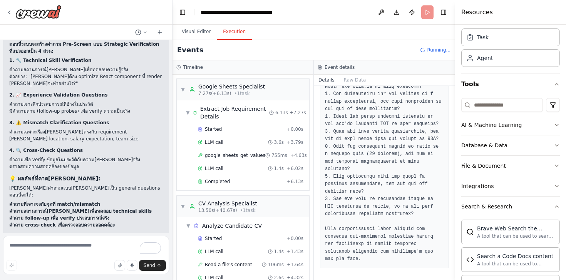
click at [473, 209] on div "Search & Research" at bounding box center [486, 207] width 51 height 8
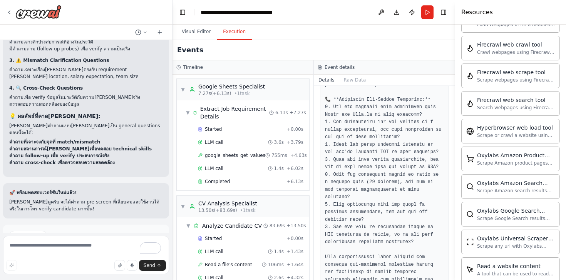
scroll to position [417, 0]
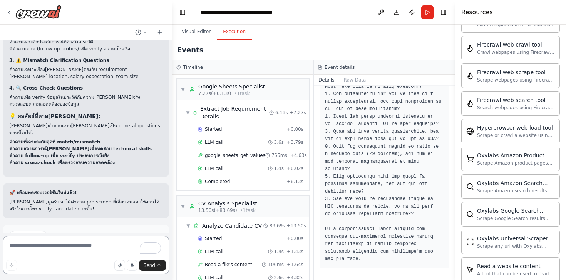
click at [79, 247] on textarea "To enrich screen reader interactions, please activate Accessibility in Grammarl…" at bounding box center [86, 255] width 166 height 38
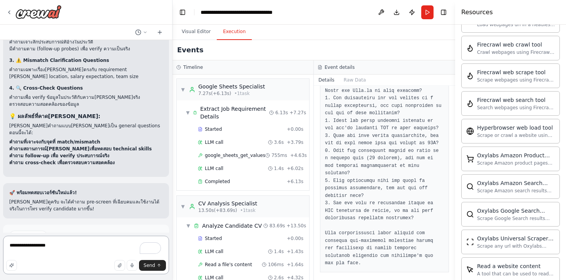
scroll to position [412, 0]
click at [52, 249] on textarea "**********" at bounding box center [86, 255] width 166 height 38
click at [137, 248] on icon "Turn off Grammarly on this website" at bounding box center [135, 249] width 5 height 6
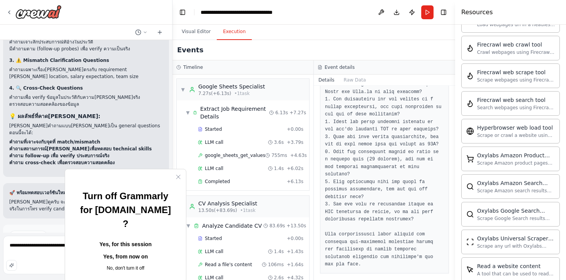
click at [122, 251] on button "Yes, from now on" at bounding box center [125, 257] width 96 height 12
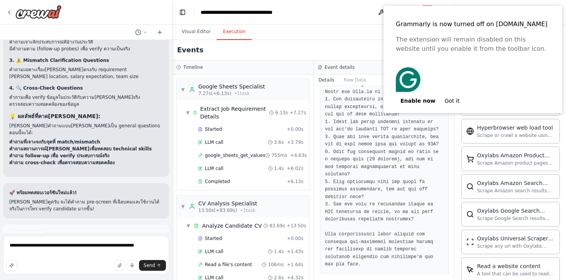
click at [452, 95] on button "Got it" at bounding box center [452, 101] width 24 height 12
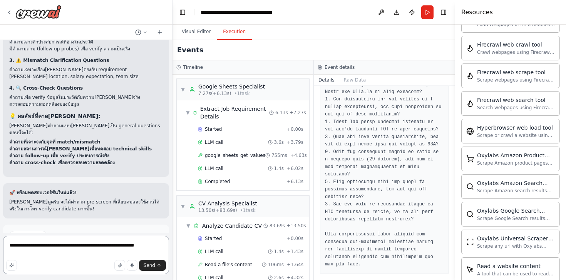
click at [69, 256] on textarea "**********" at bounding box center [86, 255] width 166 height 38
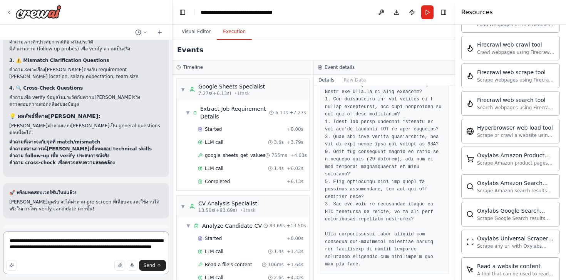
type textarea "**********"
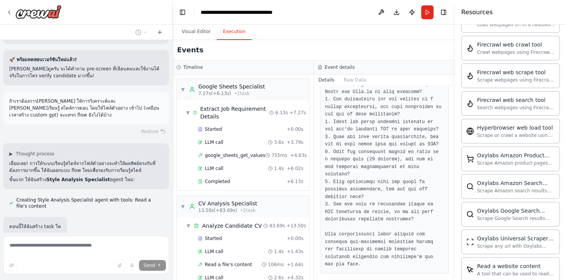
scroll to position [2078, 0]
click at [199, 31] on button "Visual Editor" at bounding box center [195, 32] width 41 height 16
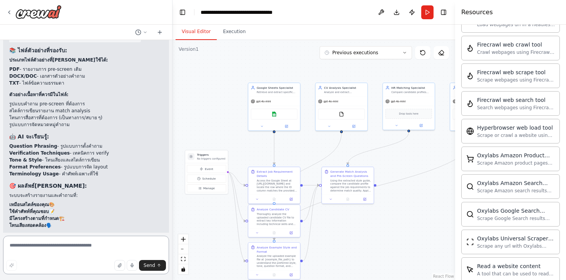
scroll to position [2723, 0]
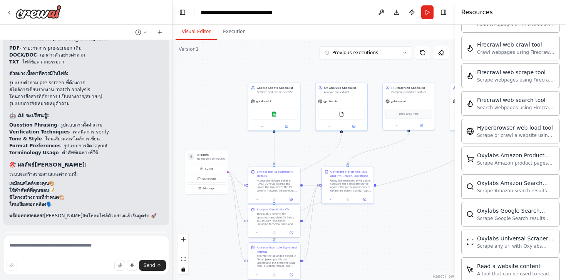
click at [65, 269] on button "Run Automation" at bounding box center [86, 275] width 154 height 12
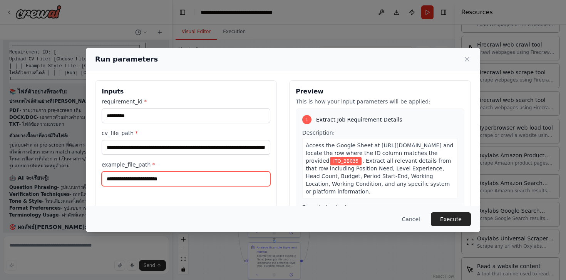
click at [139, 180] on input "example_file_path *" at bounding box center [186, 179] width 169 height 15
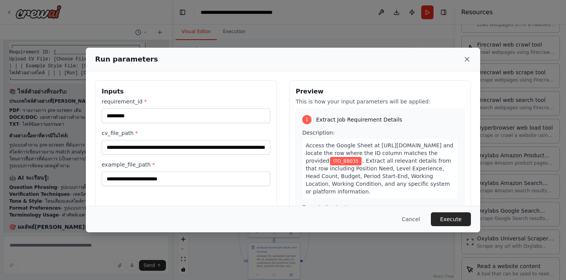
click at [468, 57] on icon at bounding box center [467, 59] width 4 height 4
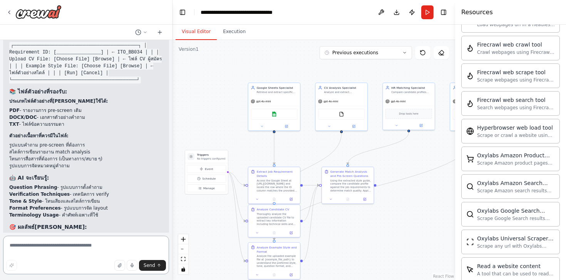
click at [74, 241] on textarea "To enrich screen reader interactions, please activate Accessibility in Grammarl…" at bounding box center [86, 255] width 166 height 38
type textarea "**********"
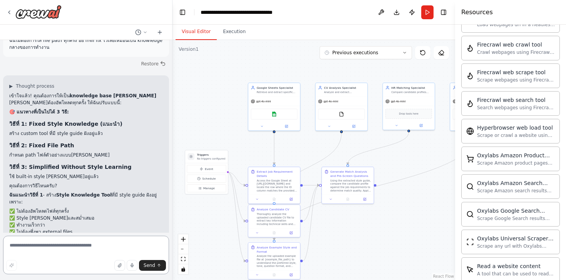
scroll to position [2933, 0]
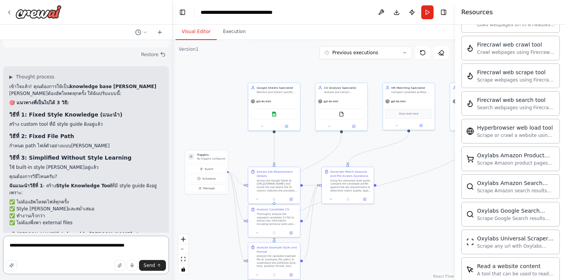
click at [22, 246] on textarea "**********" at bounding box center [86, 255] width 166 height 38
drag, startPoint x: 28, startPoint y: 75, endPoint x: 70, endPoint y: 74, distance: 42.0
click at [70, 132] on h3 "วิธีที่ 2: Fixed File Path" at bounding box center [86, 136] width 154 height 8
click at [35, 133] on strong "วิธีที่ 2: Fixed File Path" at bounding box center [41, 136] width 65 height 6
drag, startPoint x: 27, startPoint y: 75, endPoint x: 76, endPoint y: 75, distance: 49.3
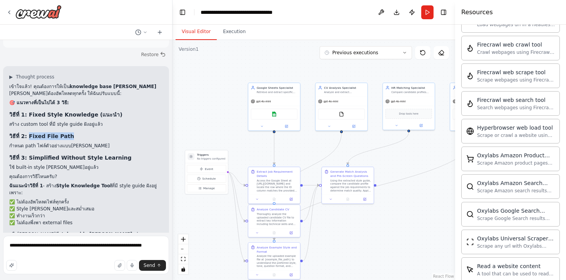
click at [76, 132] on h3 "วิธีที่ 2: Fixed File Path" at bounding box center [86, 136] width 154 height 8
copy strong "Fixed File Path"
click at [39, 246] on textarea "**********" at bounding box center [86, 255] width 166 height 38
paste textarea "**********"
type textarea "**********"
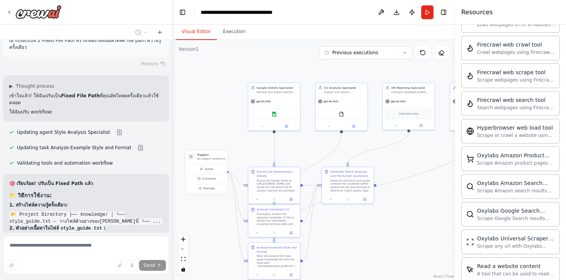
scroll to position [3211, 0]
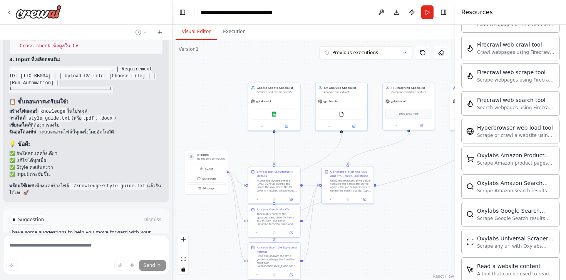
scroll to position [3518, 0]
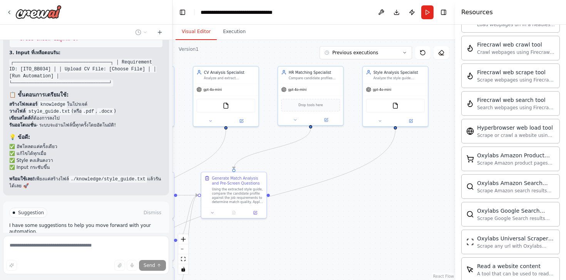
drag, startPoint x: 310, startPoint y: 138, endPoint x: 184, endPoint y: 149, distance: 126.3
click at [184, 149] on div ".deletable-edge-delete-btn { width: 20px; height: 20px; border: 0px solid #ffff…" at bounding box center [313, 160] width 282 height 240
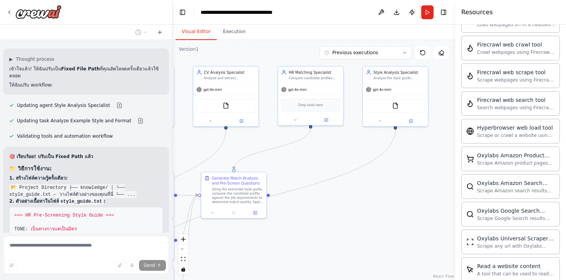
scroll to position [3215, 0]
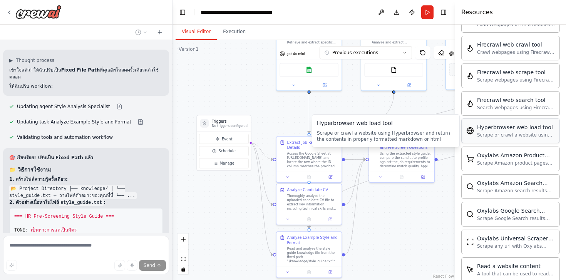
drag, startPoint x: 313, startPoint y: 160, endPoint x: 481, endPoint y: 124, distance: 171.6
click at [481, 124] on div "🎯 Objective: Automate candidate pre-screening by comparing a candidate's CV aga…" at bounding box center [283, 140] width 566 height 280
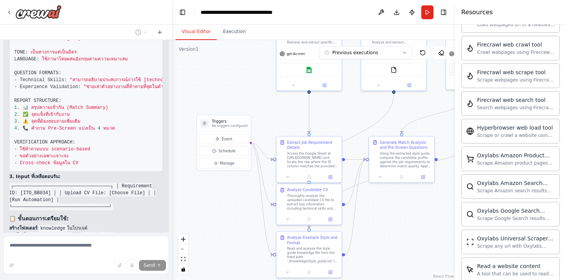
scroll to position [3420, 0]
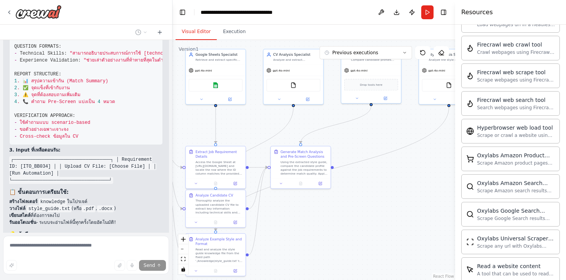
drag, startPoint x: 235, startPoint y: 213, endPoint x: 148, endPoint y: 217, distance: 87.1
click at [148, 217] on div "🎯 Objective: Automate candidate pre-screening by comparing a candidate's CV aga…" at bounding box center [283, 140] width 566 height 280
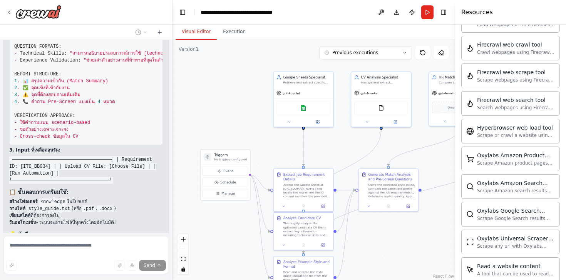
drag, startPoint x: 371, startPoint y: 179, endPoint x: 458, endPoint y: 201, distance: 89.8
click at [458, 201] on div "🎯 Objective: Automate candidate pre-screening by comparing a candidate's CV aga…" at bounding box center [283, 140] width 566 height 280
click at [221, 193] on span "Manage" at bounding box center [227, 193] width 13 height 5
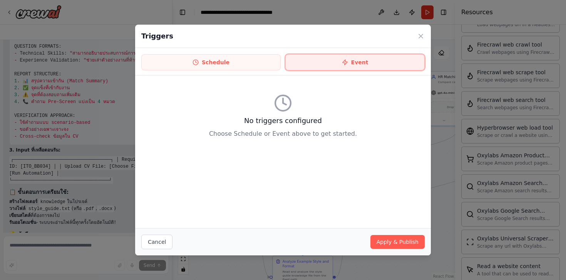
click at [287, 58] on button "Event" at bounding box center [354, 62] width 139 height 16
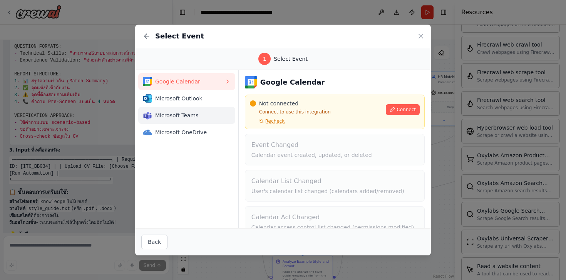
click at [193, 112] on span "Microsoft Teams" at bounding box center [189, 116] width 69 height 8
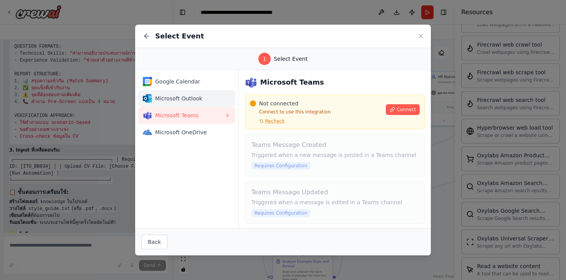
click at [200, 97] on span "Microsoft Outlook" at bounding box center [189, 99] width 69 height 8
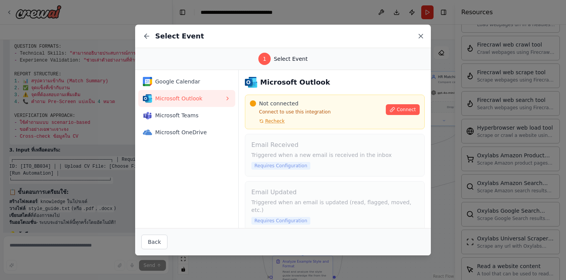
click at [419, 38] on icon at bounding box center [421, 36] width 8 height 8
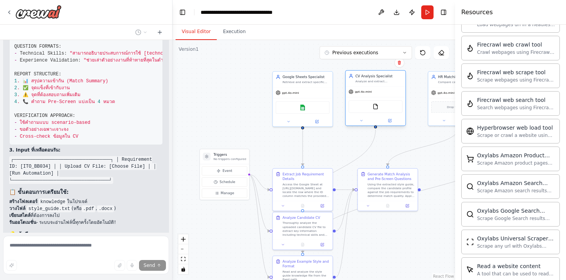
drag, startPoint x: 367, startPoint y: 117, endPoint x: 358, endPoint y: 117, distance: 9.2
click at [358, 117] on div at bounding box center [376, 121] width 60 height 10
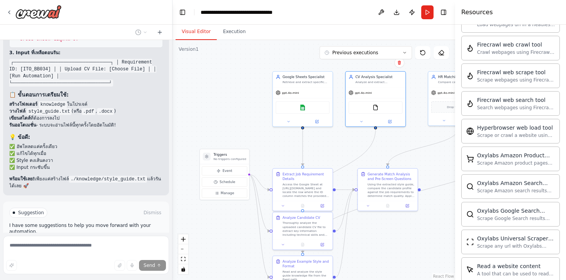
click at [160, 273] on span "Stop" at bounding box center [159, 276] width 10 height 6
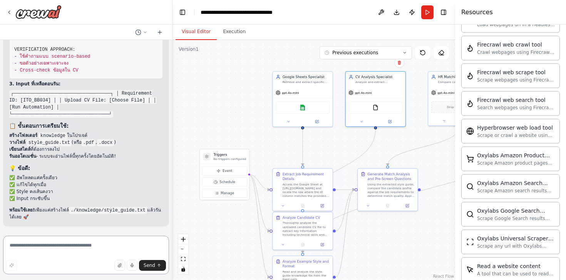
scroll to position [3425, 0]
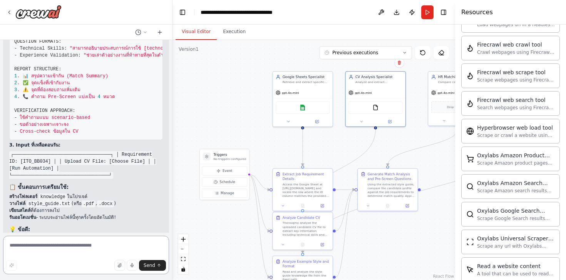
click at [83, 248] on textarea "To enrich screen reader interactions, please activate Accessibility in Grammarl…" at bounding box center [86, 255] width 166 height 38
drag, startPoint x: 27, startPoint y: 141, endPoint x: 69, endPoint y: 141, distance: 41.2
click at [69, 201] on code "style_guide.txt" at bounding box center [49, 204] width 45 height 7
copy code "style_guide.txt"
click at [33, 248] on textarea "To enrich screen reader interactions, please activate Accessibility in Grammarl…" at bounding box center [86, 255] width 166 height 38
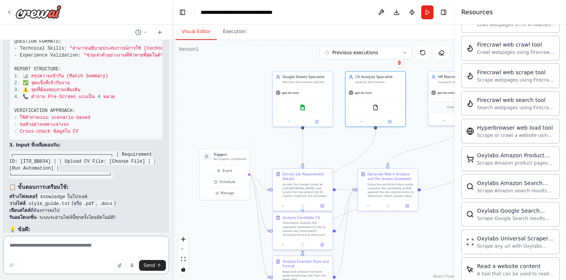
paste textarea "**********"
click at [10, 246] on textarea "**********" at bounding box center [86, 255] width 166 height 38
click at [80, 249] on textarea "**********" at bounding box center [86, 255] width 166 height 38
type textarea "**********"
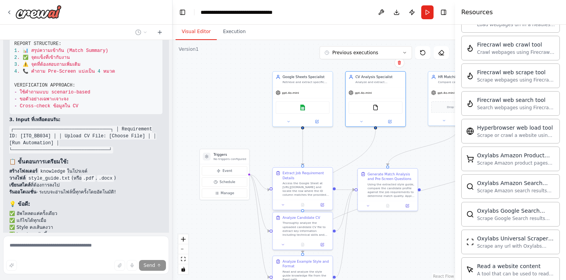
scroll to position [3493, 0]
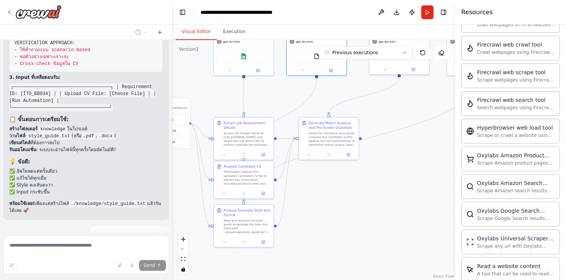
drag, startPoint x: 240, startPoint y: 239, endPoint x: 180, endPoint y: 181, distance: 82.7
click at [180, 181] on div ".deletable-edge-delete-btn { width: 20px; height: 20px; border: 0px solid #ffff…" at bounding box center [313, 160] width 282 height 240
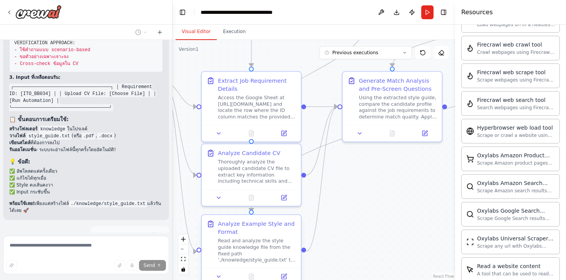
click at [245, 230] on div "Analyze Example Style and Format" at bounding box center [257, 228] width 78 height 16
click at [370, 95] on div "Using the extracted style guide, compare the candidate profile against the job …" at bounding box center [398, 106] width 78 height 26
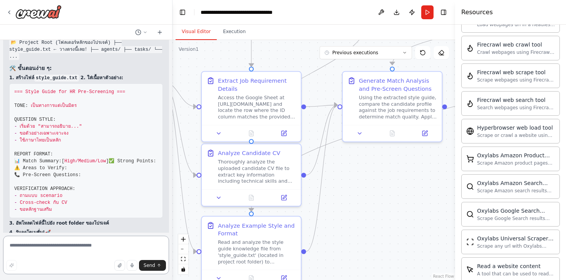
scroll to position [3908, 0]
click at [69, 246] on textarea "To enrich screen reader interactions, please activate Accessibility in Grammarl…" at bounding box center [86, 255] width 166 height 38
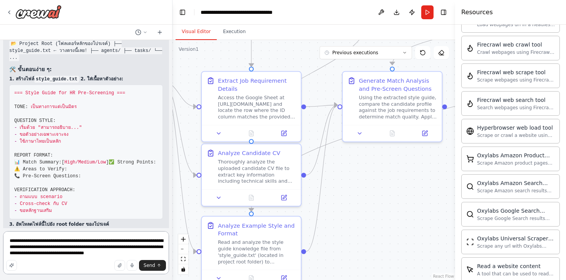
type textarea "**********"
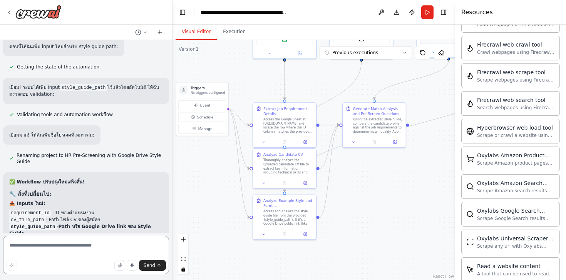
scroll to position [4537, 0]
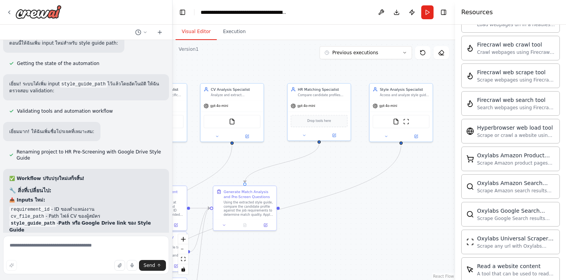
drag, startPoint x: 389, startPoint y: 178, endPoint x: 260, endPoint y: 261, distance: 153.7
click at [260, 261] on div ".deletable-edge-delete-btn { width: 20px; height: 20px; border: 0px solid #ffff…" at bounding box center [313, 160] width 282 height 240
click at [398, 122] on img at bounding box center [396, 120] width 6 height 6
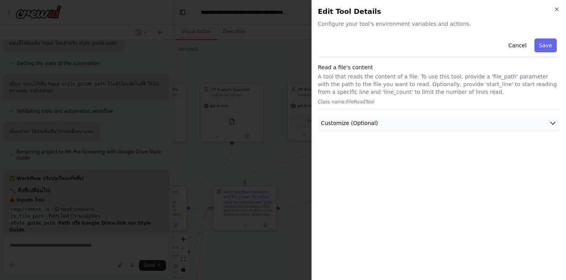
click at [389, 122] on button "Customize (Optional)" at bounding box center [439, 123] width 242 height 14
click at [554, 8] on icon "button" at bounding box center [556, 9] width 6 height 6
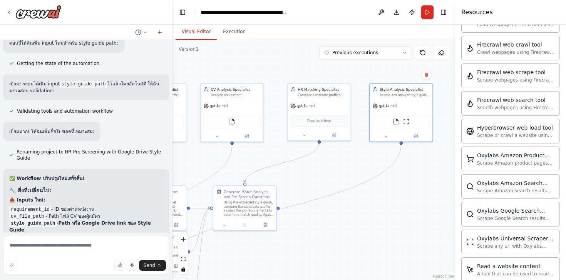
scroll to position [4778, 0]
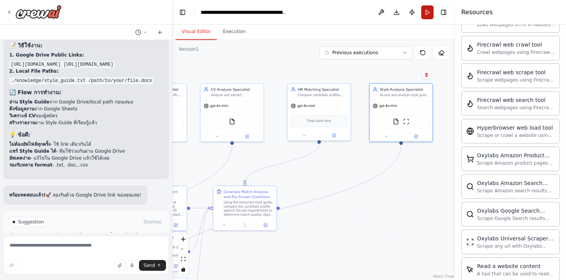
click at [427, 8] on button "Run" at bounding box center [427, 12] width 12 height 14
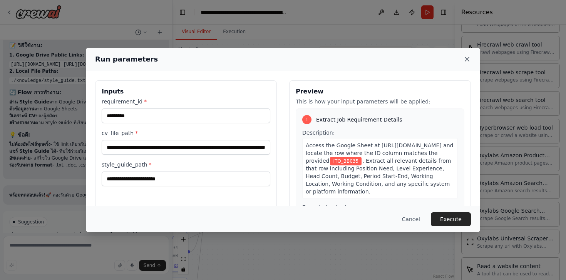
click at [464, 58] on icon at bounding box center [467, 59] width 8 height 8
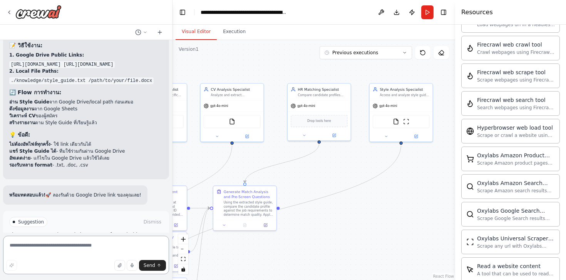
click at [84, 254] on textarea "To enrich screen reader interactions, please activate Accessibility in Grammarl…" at bounding box center [86, 255] width 166 height 38
type textarea "*"
type textarea "**********"
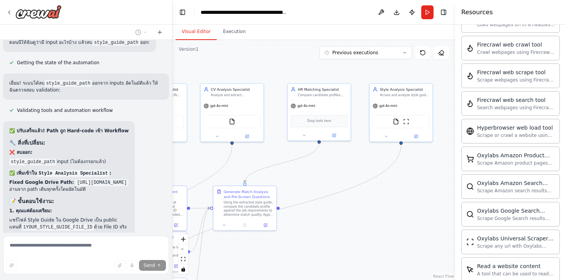
scroll to position [5083, 0]
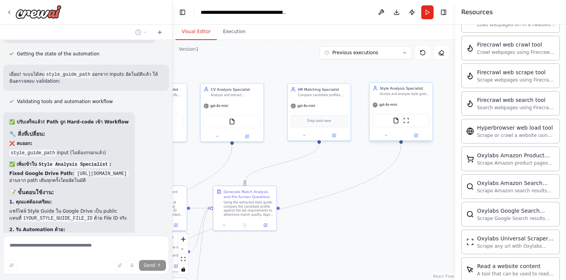
click at [398, 125] on div "FileReadTool ScrapeWebsiteTool" at bounding box center [401, 120] width 57 height 13
click at [396, 120] on img at bounding box center [396, 120] width 6 height 6
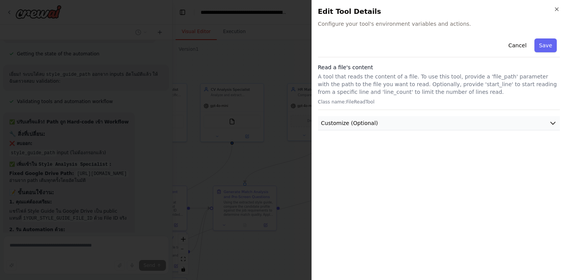
click at [381, 121] on button "Customize (Optional)" at bounding box center [439, 123] width 242 height 14
click at [556, 8] on icon "button" at bounding box center [556, 9] width 3 height 3
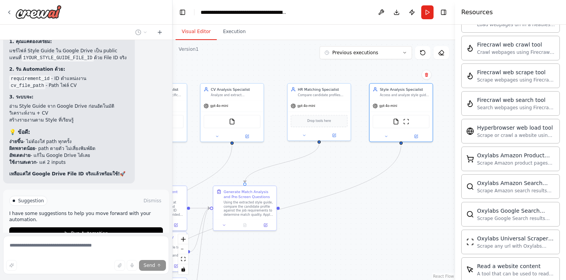
scroll to position [5266, 0]
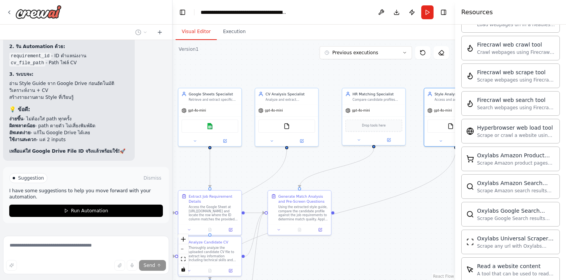
drag, startPoint x: 317, startPoint y: 223, endPoint x: 372, endPoint y: 228, distance: 55.2
click at [372, 228] on div ".deletable-edge-delete-btn { width: 20px; height: 20px; border: 0px solid #ffff…" at bounding box center [313, 160] width 282 height 240
click at [157, 236] on button "Stop" at bounding box center [158, 242] width 17 height 12
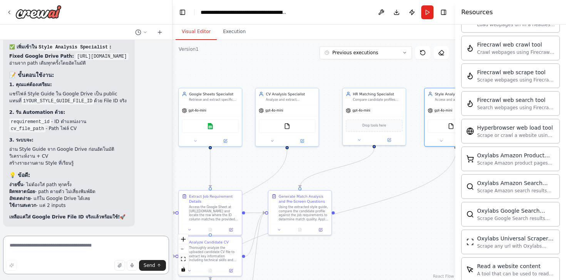
scroll to position [5174, 0]
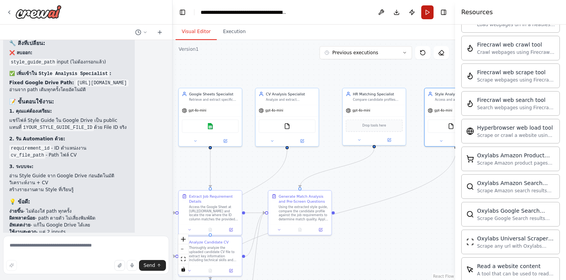
click at [428, 16] on button "Run" at bounding box center [427, 12] width 12 height 14
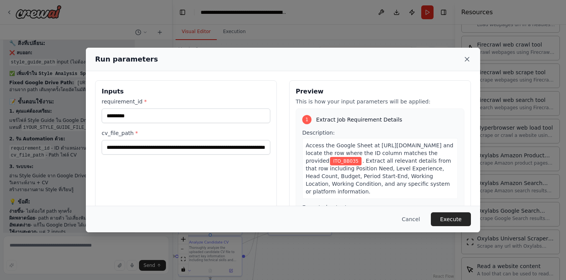
click at [467, 59] on icon at bounding box center [467, 59] width 4 height 4
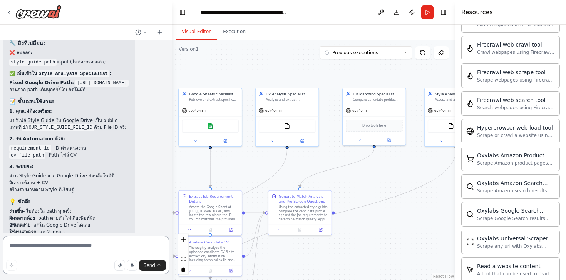
click at [57, 247] on textarea "To enrich screen reader interactions, please activate Accessibility in Grammarl…" at bounding box center [86, 255] width 166 height 38
type textarea "*"
type textarea "**********"
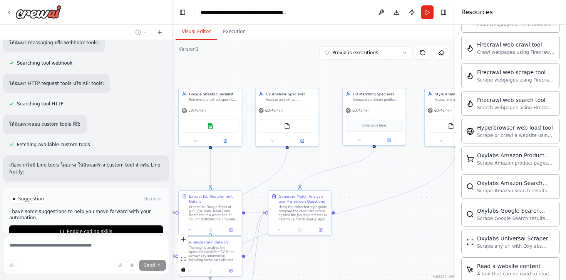
scroll to position [5538, 0]
click at [40, 225] on button "Enable coding skills" at bounding box center [86, 231] width 154 height 12
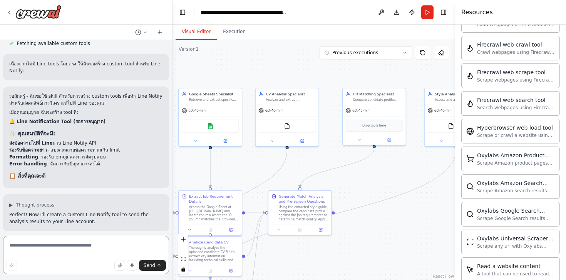
scroll to position [5638, 0]
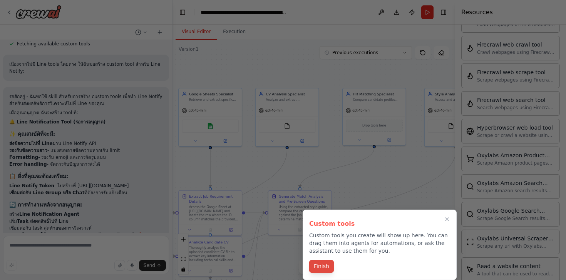
click at [325, 266] on button "Finish" at bounding box center [321, 266] width 25 height 13
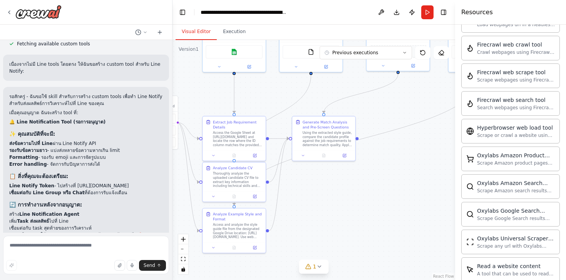
drag, startPoint x: 395, startPoint y: 219, endPoint x: 407, endPoint y: 100, distance: 119.6
click at [407, 100] on div ".deletable-edge-delete-btn { width: 20px; height: 20px; border: 0px solid #ffff…" at bounding box center [313, 160] width 282 height 240
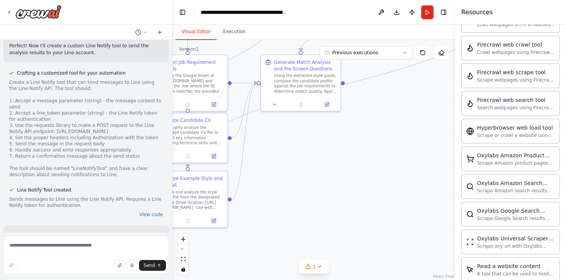
scroll to position [5871, 0]
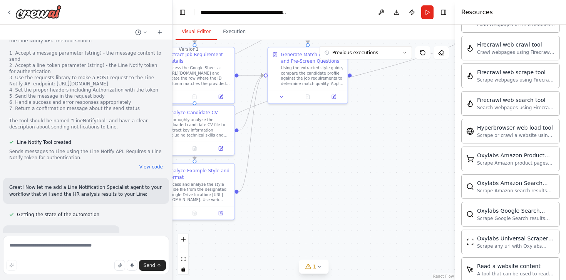
drag, startPoint x: 356, startPoint y: 198, endPoint x: 363, endPoint y: 191, distance: 9.8
click at [363, 191] on div ".deletable-edge-delete-btn { width: 20px; height: 20px; border: 0px solid #ffff…" at bounding box center [313, 160] width 282 height 240
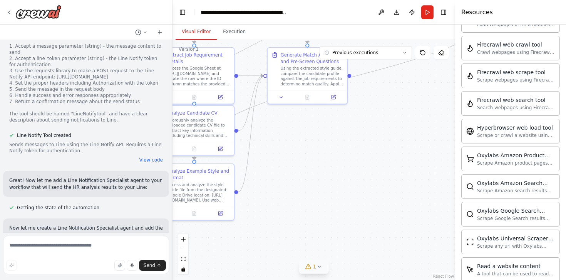
click at [315, 264] on span "1" at bounding box center [314, 267] width 3 height 8
click at [320, 264] on span "Agent Line Notification Specialist has no task assigned" at bounding box center [319, 263] width 120 height 12
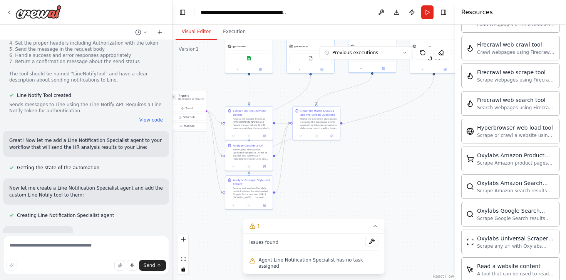
scroll to position [5959, 0]
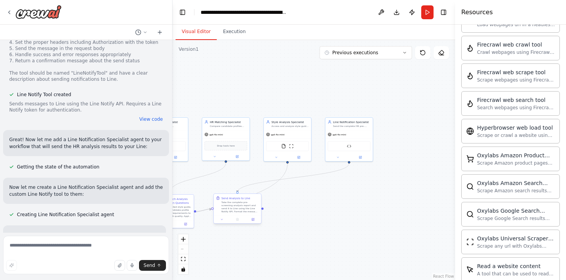
drag, startPoint x: 403, startPoint y: 136, endPoint x: 257, endPoint y: 224, distance: 170.4
click at [257, 224] on div ".deletable-edge-delete-btn { width: 20px; height: 20px; border: 0px solid #ffff…" at bounding box center [313, 160] width 282 height 240
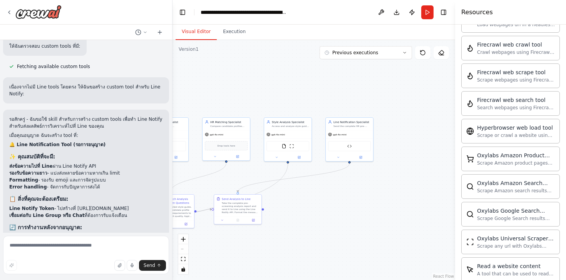
scroll to position [5612, 0]
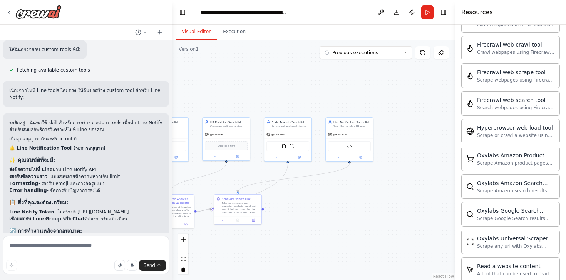
drag, startPoint x: 74, startPoint y: 178, endPoint x: 132, endPoint y: 176, distance: 58.1
click at [132, 209] on li "Line Notify Token - ไปสร้างที่ https://notify-bot.line.me/" at bounding box center [86, 212] width 154 height 7
copy li "https://notify-bot.line.me/"
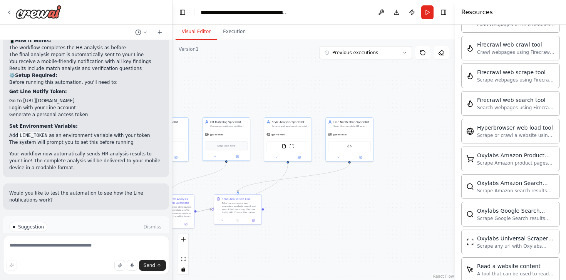
scroll to position [6381, 0]
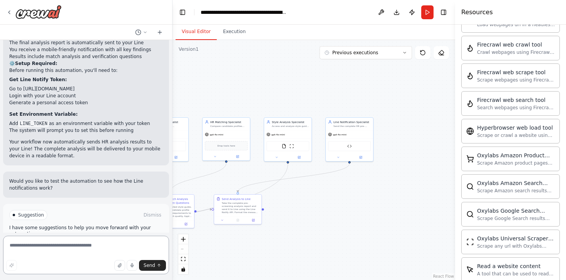
click at [49, 252] on textarea "To enrich screen reader interactions, please activate Accessibility in Grammarl…" at bounding box center [86, 255] width 166 height 38
type textarea "*"
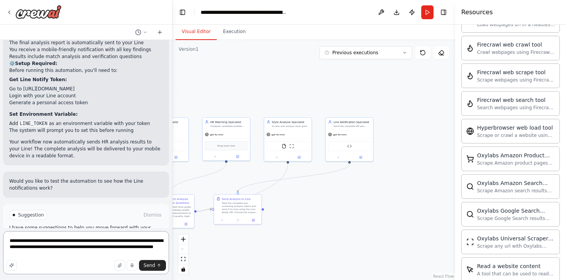
type textarea "**********"
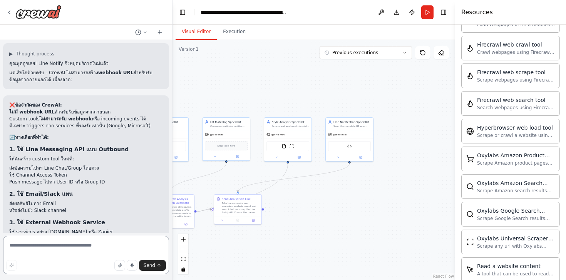
scroll to position [6600, 0]
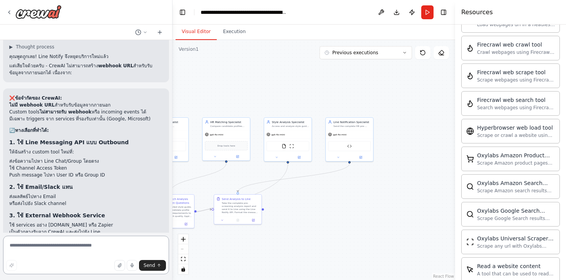
click at [52, 252] on textarea "To enrich screen reader interactions, please activate Accessibility in Grammarl…" at bounding box center [86, 255] width 166 height 38
type textarea "*"
drag, startPoint x: 52, startPoint y: 209, endPoint x: 149, endPoint y: 225, distance: 98.8
click at [149, 225] on div "❌ ข้อจำกัดของ CrewAI: ไม่มี webhook URL สำหรับรับข้อมูลจากภายนอก Custom tools ไ…" at bounding box center [86, 178] width 166 height 179
copy p "Line Messaging API tool แบบ push message แทนไหมครับ? จะต้องใช้ Channel Access T…"
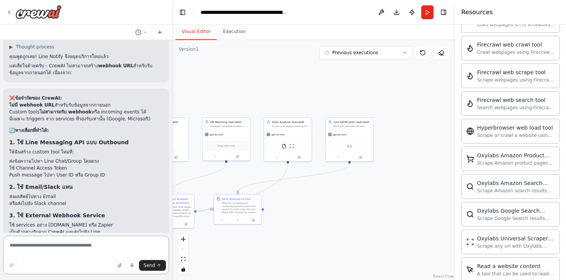
click at [67, 251] on textarea "To enrich screen reader interactions, please activate Accessibility in Grammarl…" at bounding box center [86, 255] width 166 height 38
paste textarea "**********"
type textarea "**********"
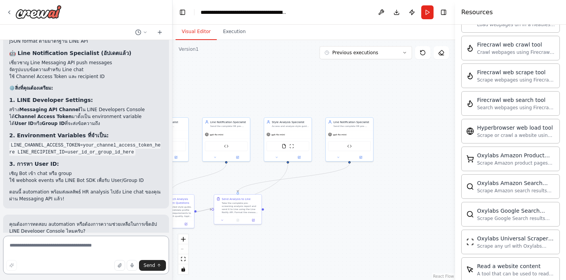
scroll to position [7270, 0]
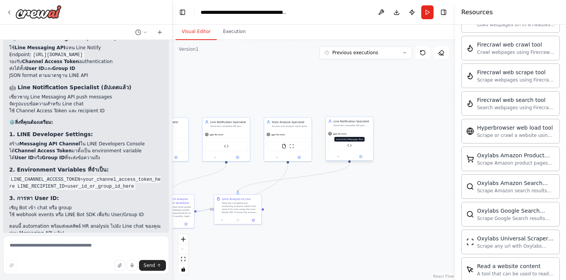
click at [350, 145] on img at bounding box center [349, 145] width 5 height 5
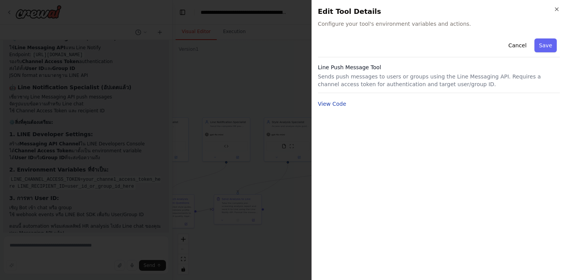
click at [336, 106] on button "View Code" at bounding box center [332, 104] width 28 height 8
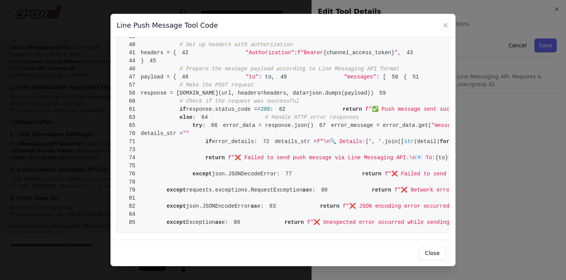
scroll to position [518, 0]
click at [430, 258] on button "Close" at bounding box center [432, 253] width 28 height 14
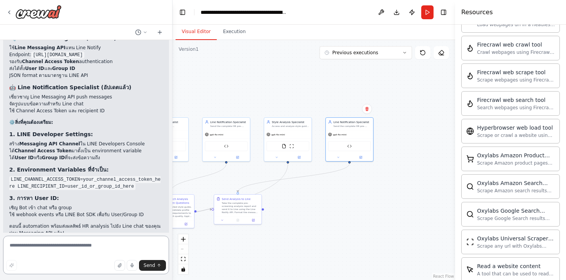
click at [55, 250] on textarea "To enrich screen reader interactions, please activate Accessibility in Grammarl…" at bounding box center [86, 255] width 166 height 38
paste textarea "**********"
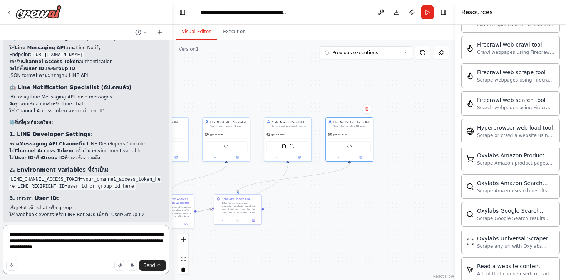
click at [10, 234] on textarea "**********" at bounding box center [86, 249] width 166 height 49
paste textarea "**********"
type textarea "**********"
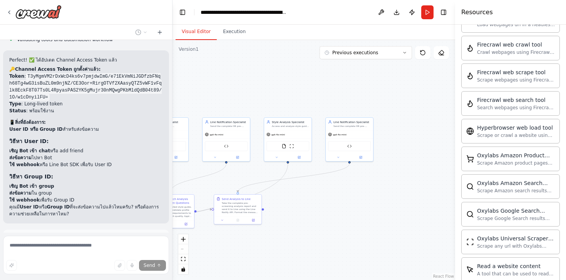
scroll to position [7663, 0]
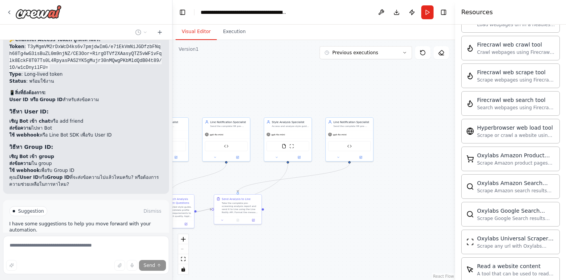
click at [155, 271] on span "Stop" at bounding box center [159, 274] width 10 height 6
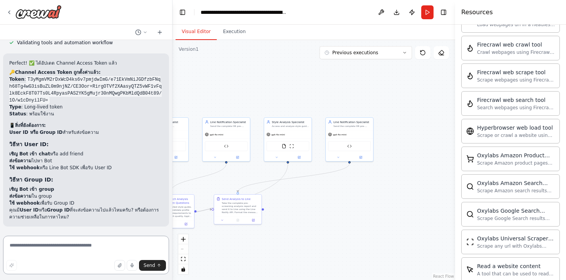
scroll to position [7571, 0]
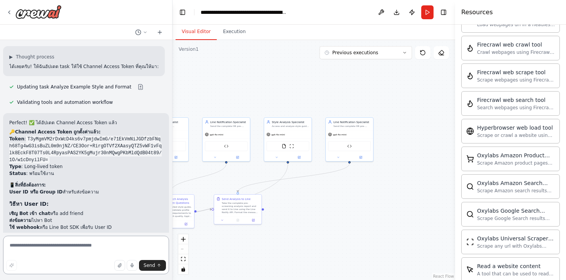
click at [29, 246] on textarea "To enrich screen reader interactions, please activate Accessibility in Grammarl…" at bounding box center [86, 255] width 166 height 38
paste textarea "**********"
drag, startPoint x: 15, startPoint y: 246, endPoint x: 1, endPoint y: 244, distance: 13.9
click at [1, 244] on div "🎯 Objective: Automate candidate pre-screening by comparing a candidate's CV aga…" at bounding box center [86, 140] width 172 height 280
paste textarea "**********"
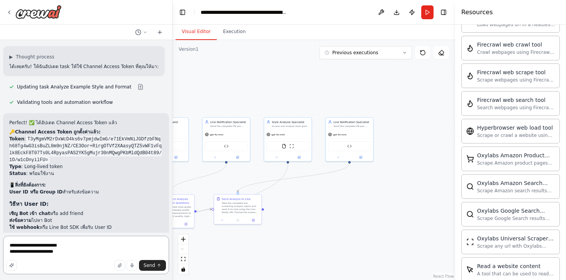
click at [83, 253] on textarea "**********" at bounding box center [86, 255] width 166 height 38
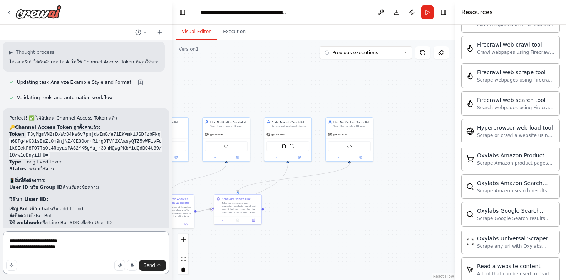
paste textarea "**********"
type textarea "**********"
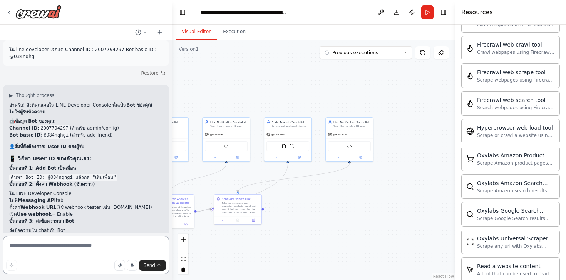
scroll to position [7830, 0]
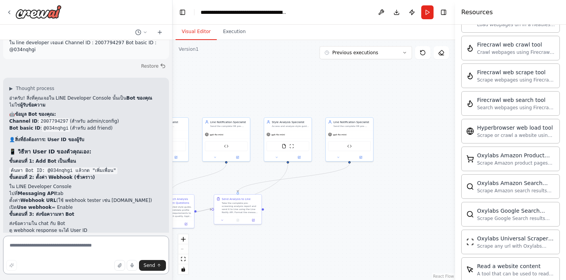
type textarea "*"
drag, startPoint x: 9, startPoint y: 170, endPoint x: 86, endPoint y: 171, distance: 77.4
click at [86, 227] on li "ดู webhook response จะได้ User ID" at bounding box center [86, 230] width 154 height 7
copy li "ดู webhook response จะได้ User ID"
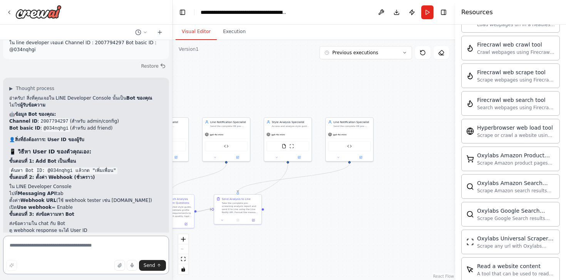
click at [34, 243] on textarea "To enrich screen reader interactions, please activate Accessibility in Grammarl…" at bounding box center [86, 255] width 166 height 38
paste textarea "**********"
type textarea "**********"
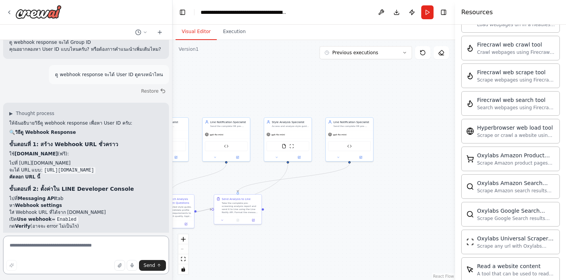
scroll to position [8057, 0]
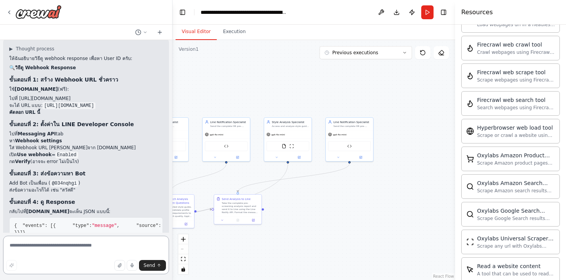
scroll to position [8132, 0]
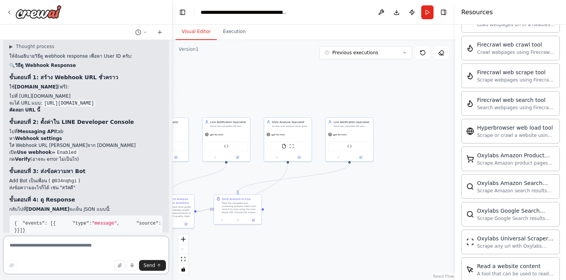
click at [37, 248] on textarea "To enrich screen reader interactions, please activate Accessibility in Grammarl…" at bounding box center [86, 255] width 166 height 38
type textarea "*"
type textarea "**********"
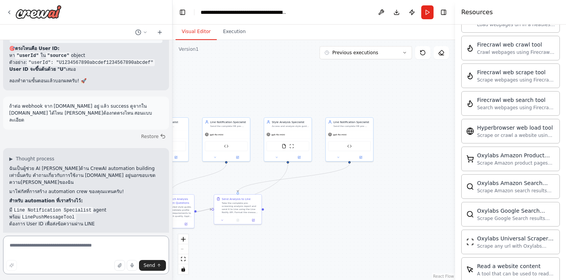
scroll to position [8327, 0]
click at [55, 248] on textarea "To enrich screen reader interactions, please activate Accessibility in Grammarl…" at bounding box center [86, 255] width 166 height 38
paste textarea "**********"
type textarea "**********"
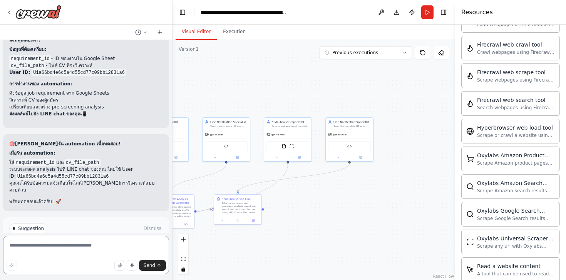
scroll to position [8756, 0]
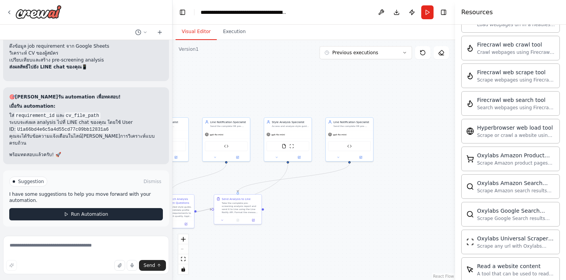
click at [96, 216] on span "Run Automation" at bounding box center [89, 214] width 37 height 6
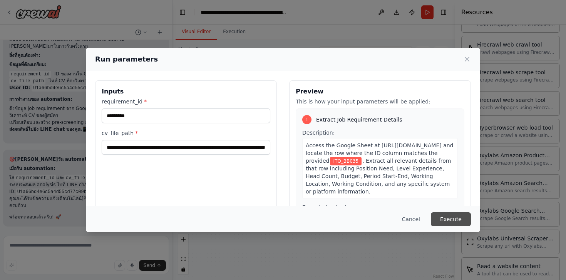
click at [450, 216] on button "Execute" at bounding box center [451, 219] width 40 height 14
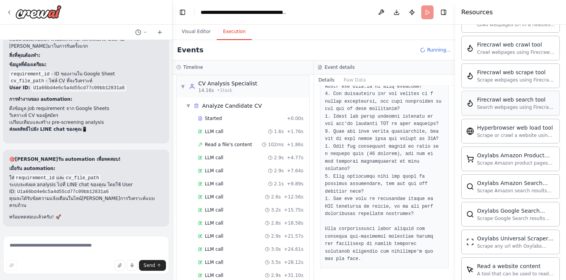
scroll to position [0, 0]
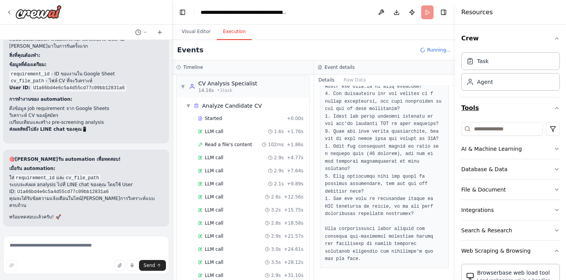
click at [555, 109] on icon "button" at bounding box center [556, 108] width 6 height 6
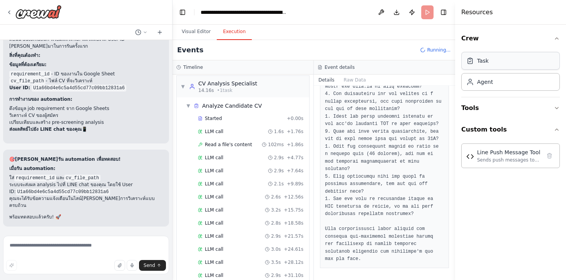
click at [489, 64] on div "Task" at bounding box center [510, 61] width 99 height 18
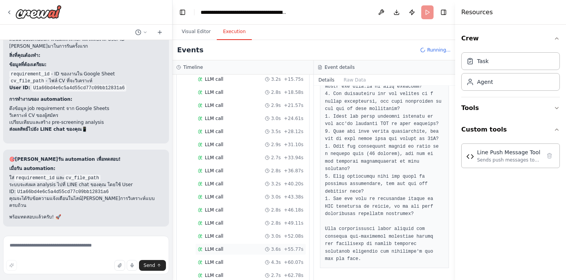
scroll to position [277, 0]
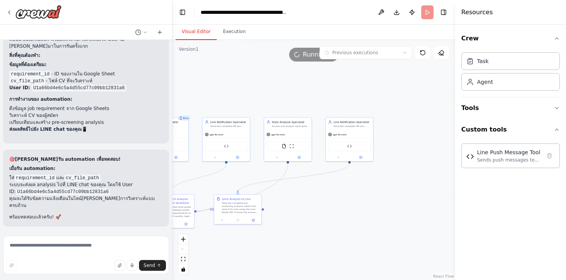
click at [201, 35] on button "Visual Editor" at bounding box center [195, 32] width 41 height 16
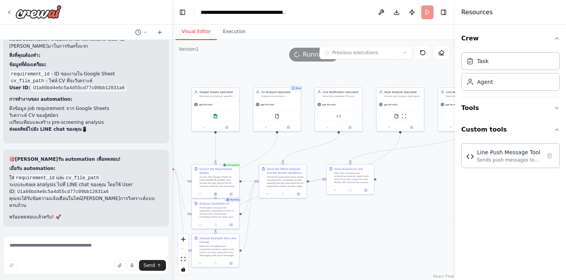
drag, startPoint x: 244, startPoint y: 93, endPoint x: 357, endPoint y: 63, distance: 116.3
click at [357, 63] on div ".deletable-edge-delete-btn { width: 20px; height: 20px; border: 0px solid #ffff…" at bounding box center [313, 160] width 282 height 240
click at [428, 11] on header "**********" at bounding box center [313, 12] width 282 height 25
click at [304, 57] on div "Running..." at bounding box center [314, 55] width 50 height 14
click at [304, 53] on div "Running..." at bounding box center [314, 55] width 50 height 14
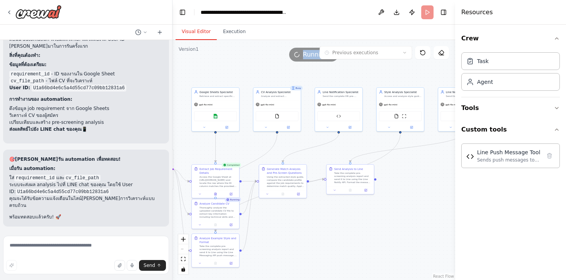
click at [304, 53] on div "Running..." at bounding box center [314, 55] width 50 height 14
click at [44, 255] on textarea "To enrich screen reader interactions, please activate Accessibility in Grammarl…" at bounding box center [86, 255] width 166 height 38
type textarea "*"
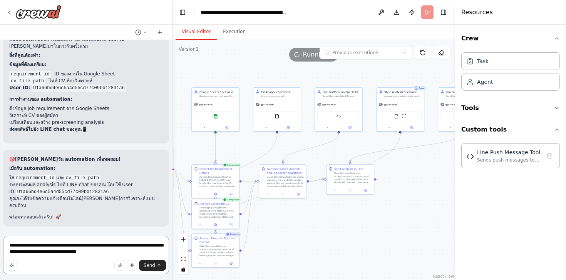
type textarea "**********"
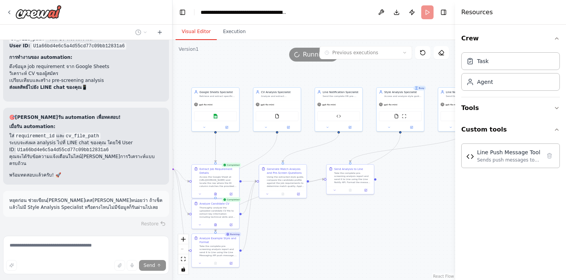
scroll to position [8769, 0]
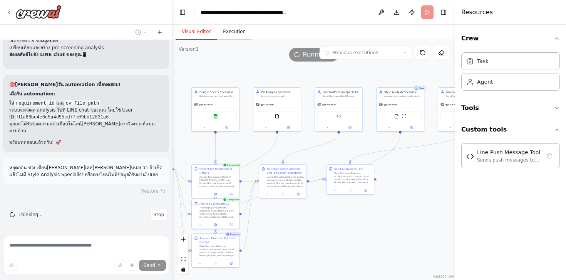
click at [229, 28] on button "Execution" at bounding box center [234, 32] width 35 height 16
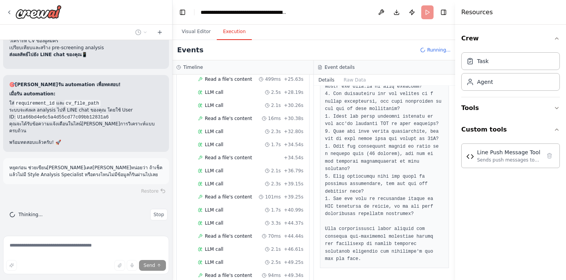
scroll to position [871, 0]
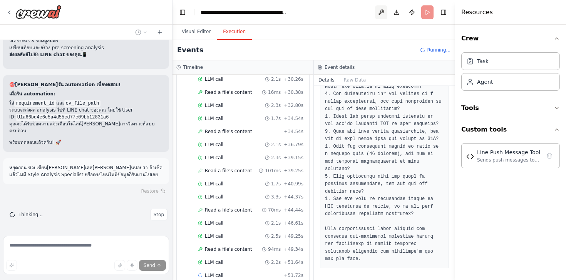
click at [381, 13] on button at bounding box center [381, 12] width 12 height 14
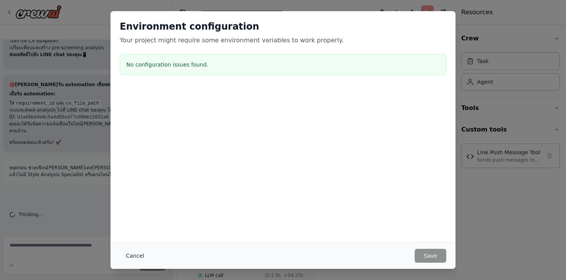
click at [134, 252] on button "Cancel" at bounding box center [135, 256] width 30 height 14
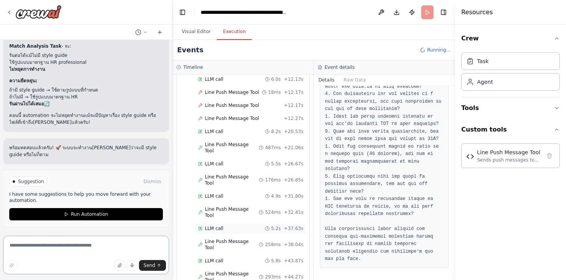
scroll to position [1309, 0]
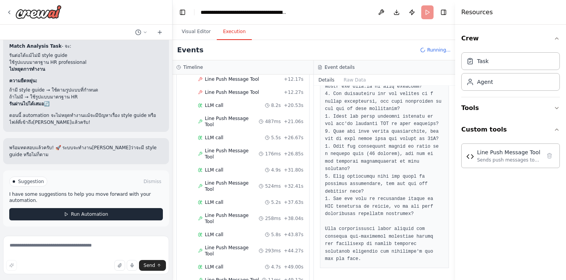
click at [106, 212] on span "Run Automation" at bounding box center [89, 214] width 37 height 6
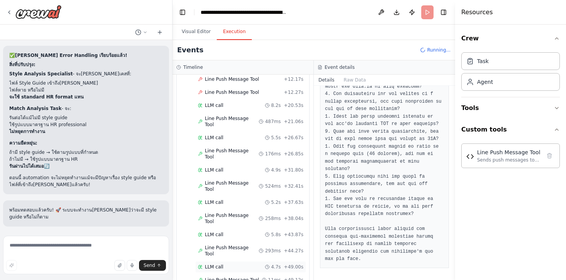
scroll to position [1335, 0]
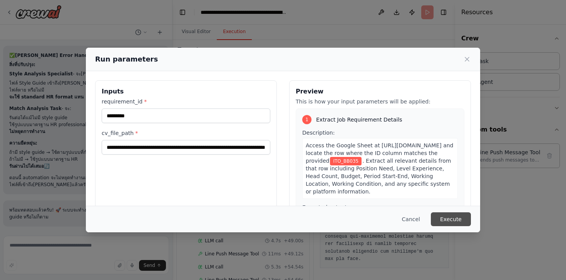
click at [455, 219] on button "Execute" at bounding box center [451, 219] width 40 height 14
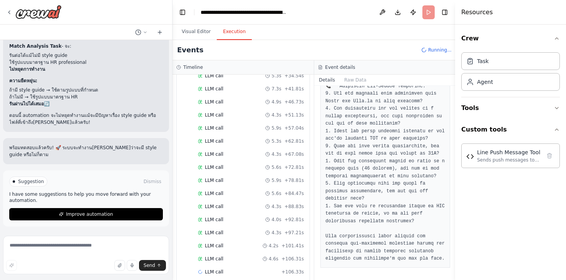
scroll to position [567, 0]
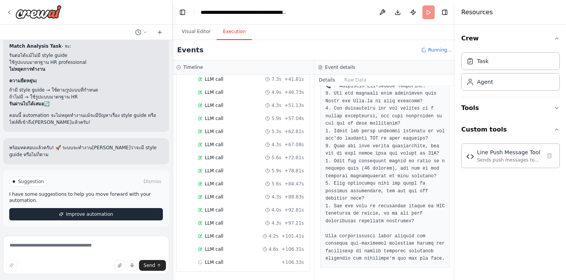
click at [117, 217] on button "Improve automation" at bounding box center [86, 214] width 154 height 12
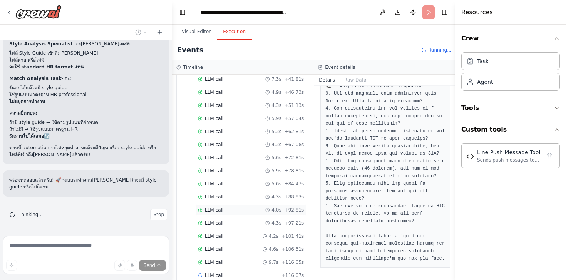
scroll to position [580, 0]
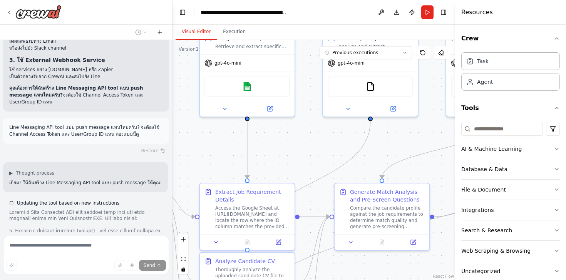
drag, startPoint x: 0, startPoint y: 0, endPoint x: 148, endPoint y: 50, distance: 156.5
click at [148, 50] on div "🎯 Objective: Automate candidate pre-screening by comparing a candidate's CV aga…" at bounding box center [283, 140] width 566 height 280
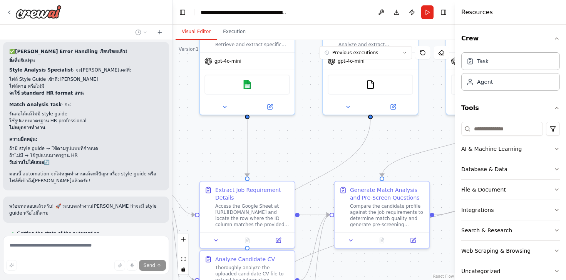
scroll to position [9056, 0]
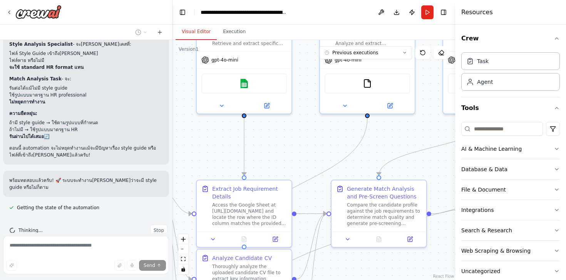
drag, startPoint x: 300, startPoint y: 147, endPoint x: 206, endPoint y: 102, distance: 104.1
click at [207, 102] on div ".deletable-edge-delete-btn { width: 20px; height: 20px; border: 0px solid #ffff…" at bounding box center [313, 160] width 282 height 240
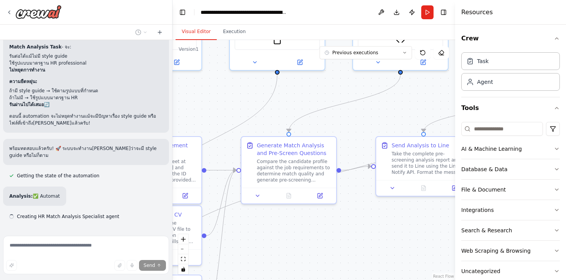
scroll to position [9093, 0]
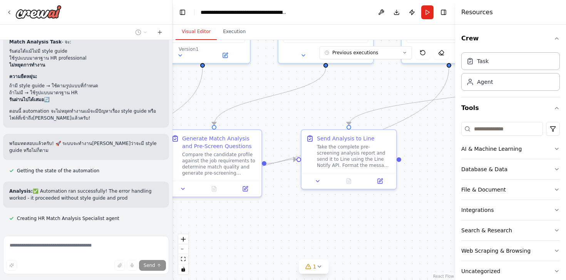
drag, startPoint x: 390, startPoint y: 222, endPoint x: 316, endPoint y: 216, distance: 75.0
click at [316, 216] on div ".deletable-edge-delete-btn { width: 20px; height: 20px; border: 0px solid #ffff…" at bounding box center [313, 160] width 282 height 240
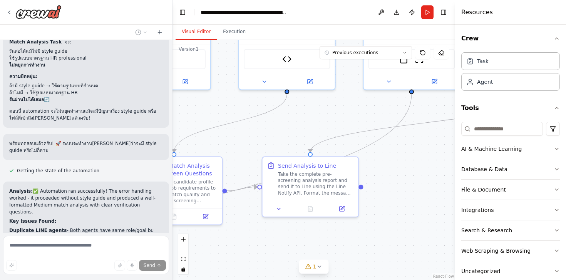
drag, startPoint x: 316, startPoint y: 216, endPoint x: 279, endPoint y: 253, distance: 52.8
click at [279, 253] on div ".deletable-edge-delete-btn { width: 20px; height: 20px; border: 0px solid #ffff…" at bounding box center [313, 160] width 282 height 240
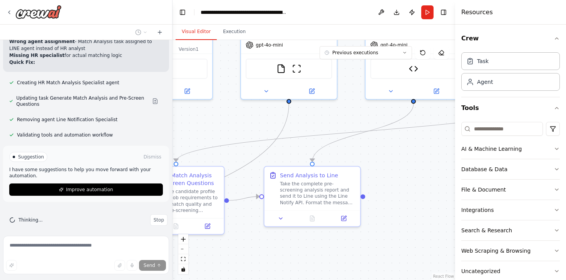
scroll to position [9297, 0]
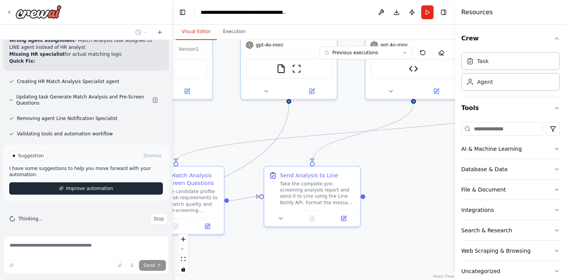
click at [92, 187] on span "Improve automation" at bounding box center [89, 189] width 47 height 6
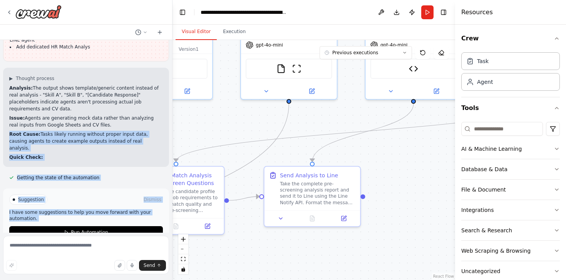
drag, startPoint x: 78, startPoint y: 154, endPoint x: 65, endPoint y: 204, distance: 52.4
click at [65, 204] on div "🎯 Objective: Automate candidate pre-screening by comparing a candidate's CV aga…" at bounding box center [86, 136] width 172 height 193
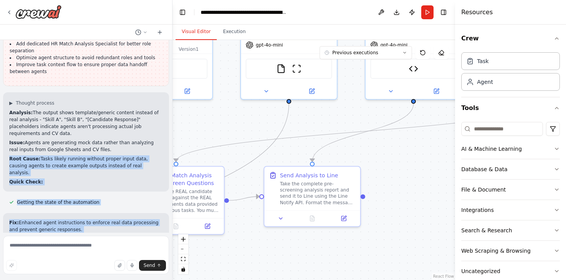
scroll to position [9595, 0]
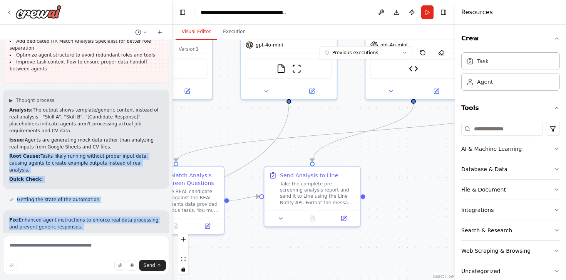
click at [62, 153] on p "Root Cause: Tasks likely running without proper input data, causing agents to c…" at bounding box center [86, 163] width 154 height 21
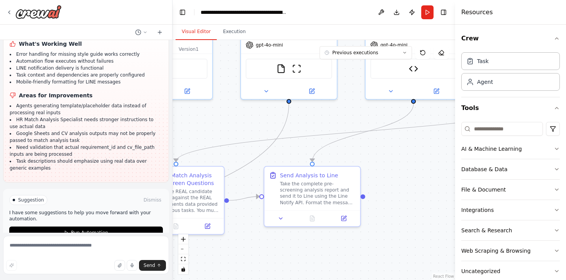
scroll to position [9855, 0]
click at [82, 229] on span "Run Automation" at bounding box center [89, 232] width 37 height 6
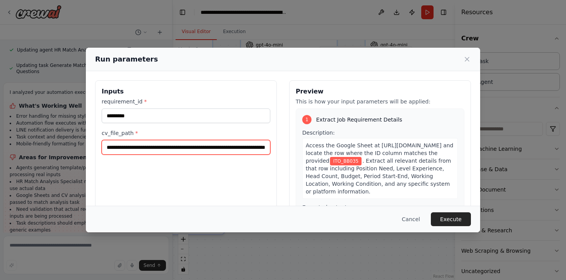
click at [221, 148] on input "**********" at bounding box center [186, 147] width 169 height 15
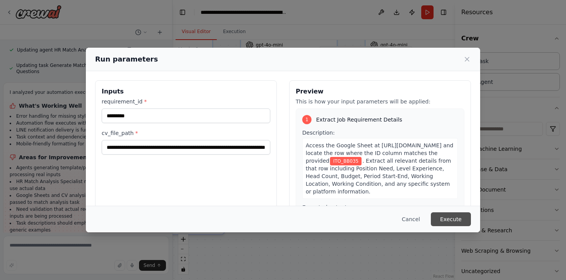
click at [457, 218] on button "Execute" at bounding box center [451, 219] width 40 height 14
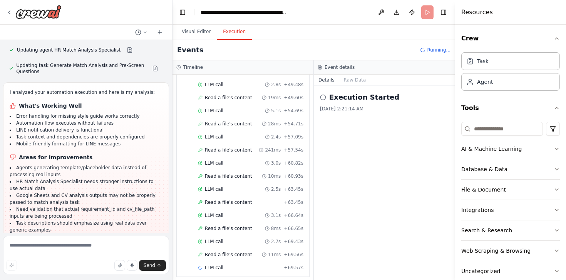
scroll to position [591, 0]
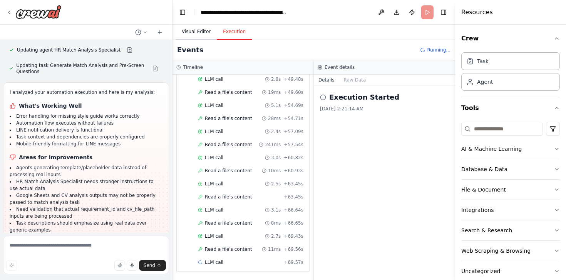
click at [211, 30] on button "Visual Editor" at bounding box center [195, 32] width 41 height 16
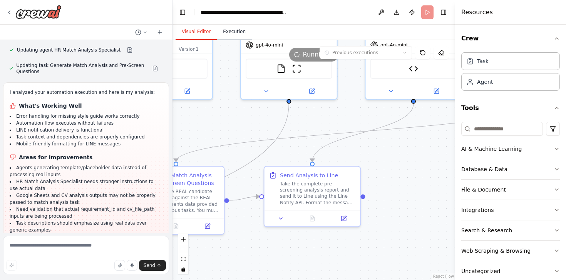
click at [239, 27] on button "Execution" at bounding box center [234, 32] width 35 height 16
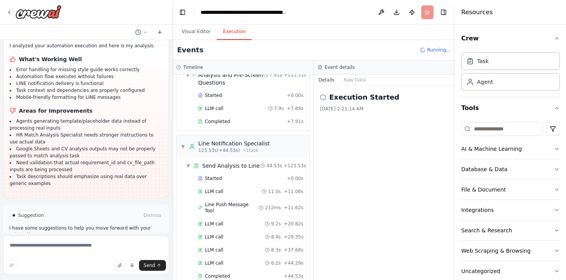
scroll to position [9855, 0]
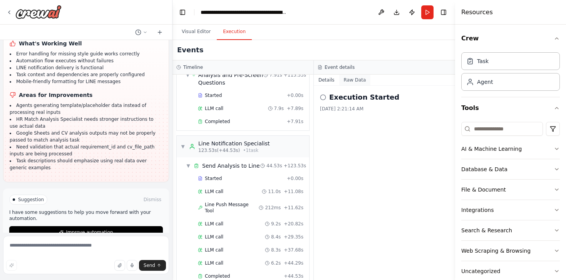
click at [353, 79] on button "Raw Data" at bounding box center [355, 80] width 32 height 11
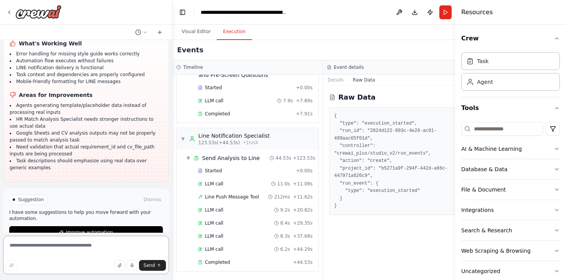
click at [43, 251] on textarea at bounding box center [86, 255] width 166 height 38
click at [188, 30] on button "Visual Editor" at bounding box center [195, 32] width 41 height 16
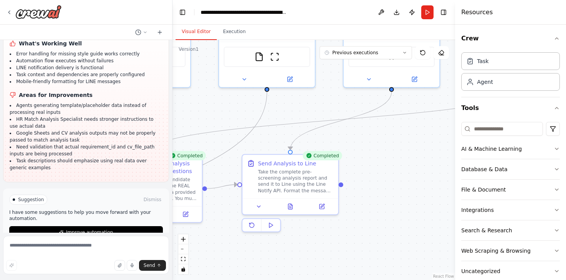
drag, startPoint x: 393, startPoint y: 175, endPoint x: 371, endPoint y: 164, distance: 25.0
click at [371, 164] on div ".deletable-edge-delete-btn { width: 20px; height: 20px; border: 0px solid #ffff…" at bounding box center [313, 160] width 282 height 240
click at [284, 182] on div "Take the complete pre-screening analysis report and send it to Line using the L…" at bounding box center [295, 179] width 75 height 25
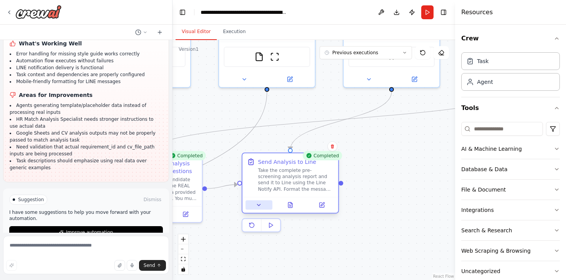
click at [262, 207] on button at bounding box center [259, 205] width 27 height 9
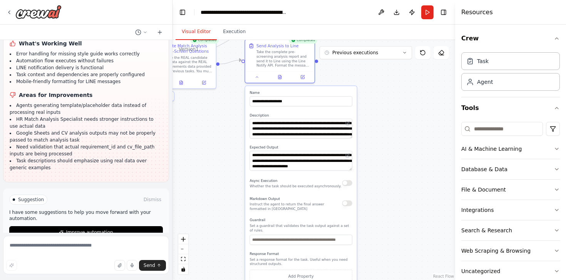
drag, startPoint x: 241, startPoint y: 266, endPoint x: 220, endPoint y: 128, distance: 139.7
click at [220, 128] on div ".deletable-edge-delete-btn { width: 20px; height: 20px; border: 0px solid #ffff…" at bounding box center [313, 160] width 282 height 240
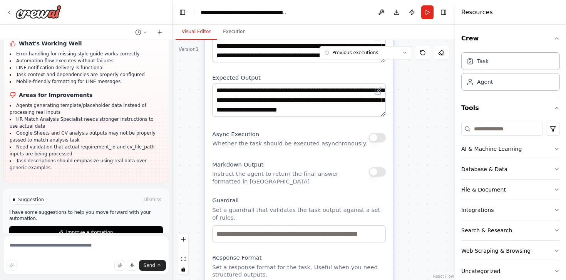
drag, startPoint x: 192, startPoint y: 174, endPoint x: 167, endPoint y: 116, distance: 63.6
click at [167, 116] on div "🎯 Objective: Automate candidate pre-screening by comparing a candidate's CV aga…" at bounding box center [283, 140] width 566 height 280
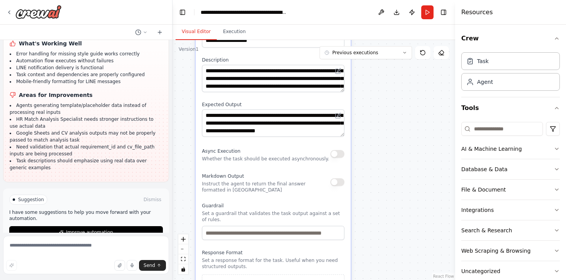
drag, startPoint x: 242, startPoint y: 185, endPoint x: 222, endPoint y: 198, distance: 23.9
click at [222, 193] on p "Instruct the agent to return the final answer formatted in Markdown" at bounding box center [266, 186] width 129 height 13
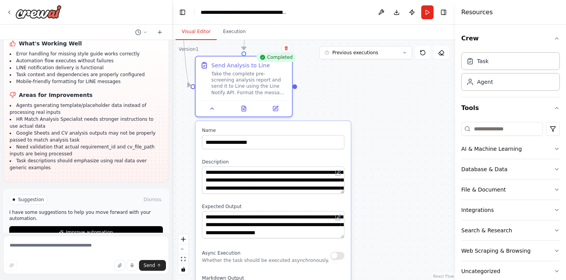
drag, startPoint x: 218, startPoint y: 147, endPoint x: 223, endPoint y: 244, distance: 97.1
click at [223, 244] on div "**********" at bounding box center [273, 272] width 155 height 303
click at [236, 185] on textarea "**********" at bounding box center [273, 180] width 142 height 27
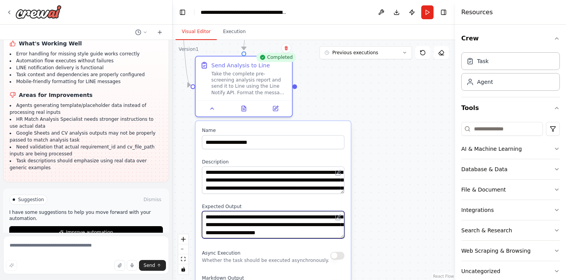
click at [259, 225] on textarea "**********" at bounding box center [273, 224] width 142 height 27
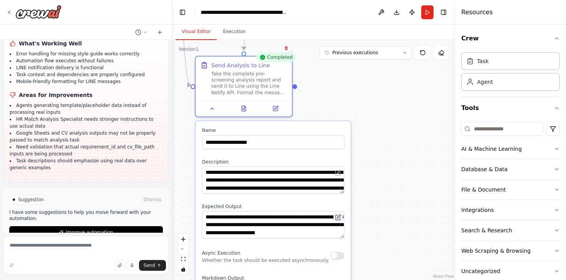
click at [336, 216] on icon at bounding box center [338, 218] width 5 height 5
click at [386, 169] on div ".deletable-edge-delete-btn { width: 20px; height: 20px; border: 0px solid #ffff…" at bounding box center [313, 160] width 282 height 240
click at [371, 147] on div ".deletable-edge-delete-btn { width: 20px; height: 20px; border: 0px solid #ffff…" at bounding box center [313, 160] width 282 height 240
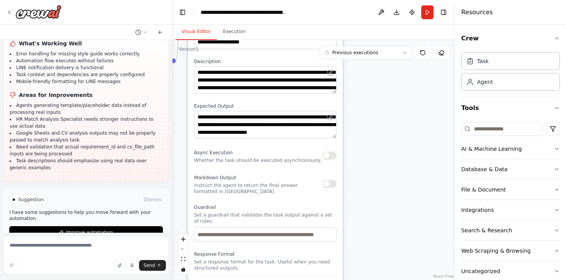
drag, startPoint x: 296, startPoint y: 130, endPoint x: 287, endPoint y: 27, distance: 103.2
click at [287, 27] on div "Visual Editor Execution Version 1 Previous executions Show Tools Hide Agents Tr…" at bounding box center [313, 153] width 282 height 256
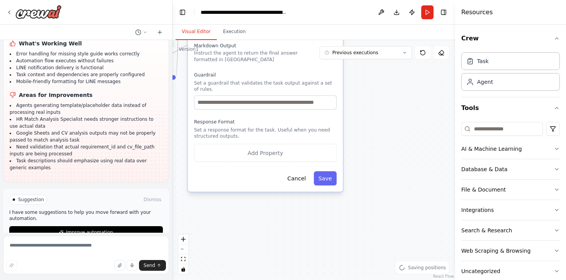
drag, startPoint x: 273, startPoint y: 186, endPoint x: 272, endPoint y: 48, distance: 137.4
click at [272, 48] on div "Markdown Output Instruct the agent to return the final answer formatted in Mark…" at bounding box center [258, 52] width 129 height 22
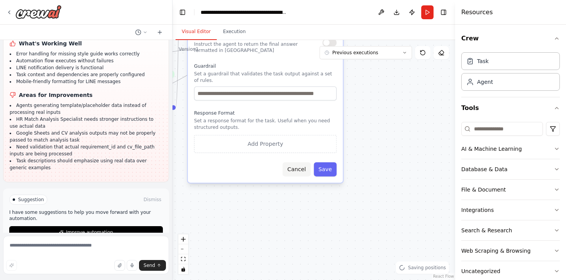
click at [299, 167] on button "Cancel" at bounding box center [296, 169] width 28 height 14
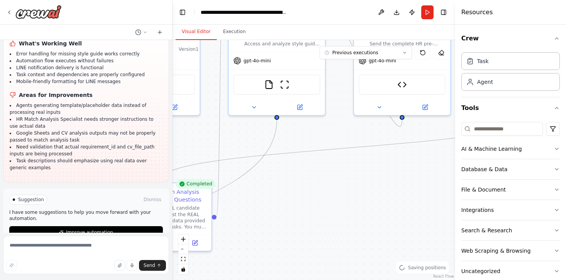
drag, startPoint x: 262, startPoint y: 166, endPoint x: 303, endPoint y: 276, distance: 117.0
click at [303, 276] on div ".deletable-edge-delete-btn { width: 20px; height: 20px; border: 0px solid #ffff…" at bounding box center [313, 160] width 282 height 240
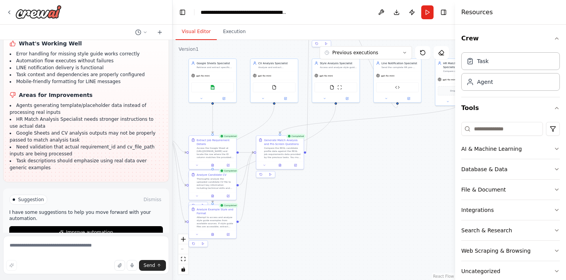
drag, startPoint x: 237, startPoint y: 260, endPoint x: 286, endPoint y: 194, distance: 81.4
click at [286, 194] on div ".deletable-edge-delete-btn { width: 20px; height: 20px; border: 0px solid #ffff…" at bounding box center [313, 160] width 282 height 240
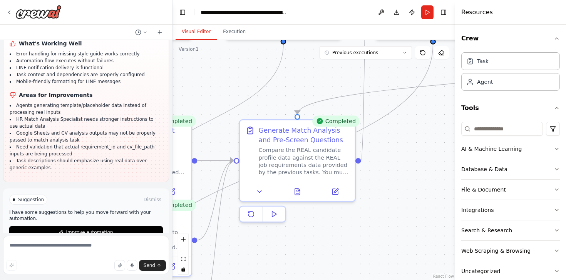
drag, startPoint x: 253, startPoint y: 215, endPoint x: 271, endPoint y: 240, distance: 30.4
click at [271, 240] on div ".deletable-edge-delete-btn { width: 20px; height: 20px; border: 0px solid #ffff…" at bounding box center [313, 160] width 282 height 240
click at [52, 248] on textarea at bounding box center [86, 255] width 166 height 38
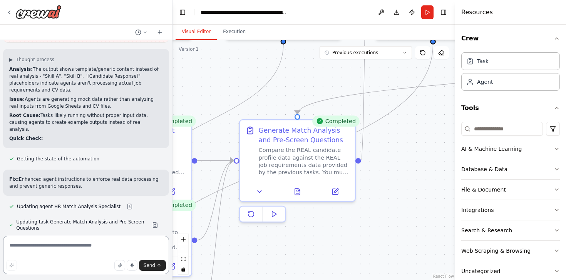
scroll to position [9630, 0]
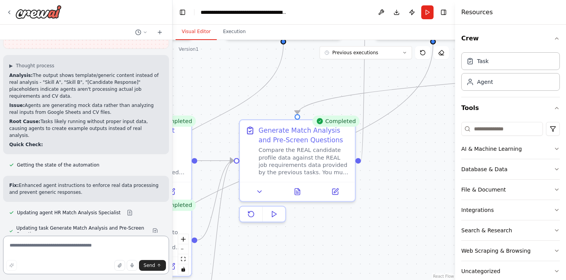
click at [49, 244] on textarea at bounding box center [86, 255] width 166 height 38
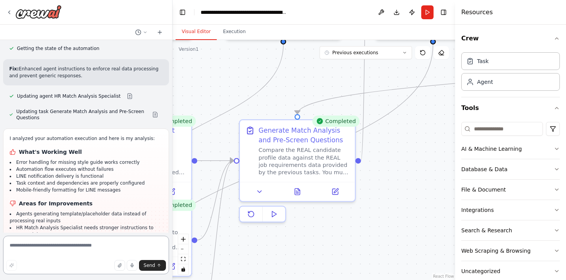
scroll to position [9855, 0]
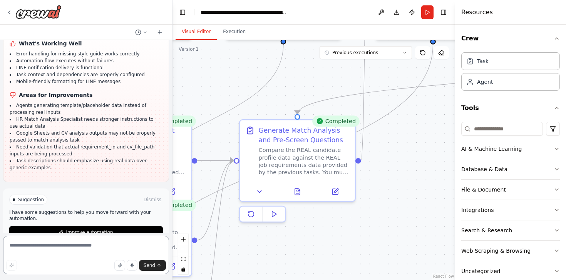
click at [48, 251] on textarea at bounding box center [86, 255] width 166 height 38
type textarea "*"
type textarea "**********"
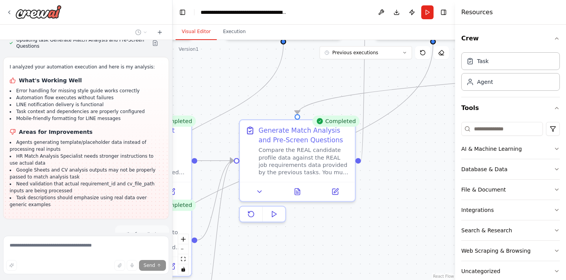
scroll to position [9860, 0]
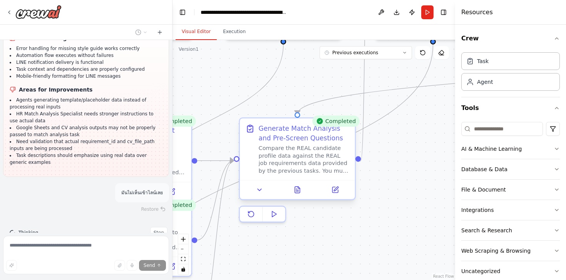
click at [325, 165] on div "Compare the REAL candidate profile data against the REAL job requirements data …" at bounding box center [303, 160] width 91 height 30
click at [299, 189] on icon at bounding box center [297, 190] width 5 height 6
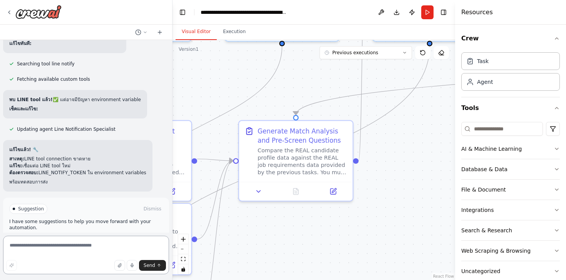
scroll to position [10118, 0]
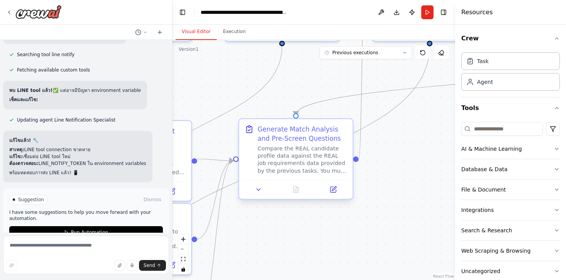
click at [299, 164] on div "Compare the REAL candidate profile data against the REAL job requirements data …" at bounding box center [301, 160] width 89 height 30
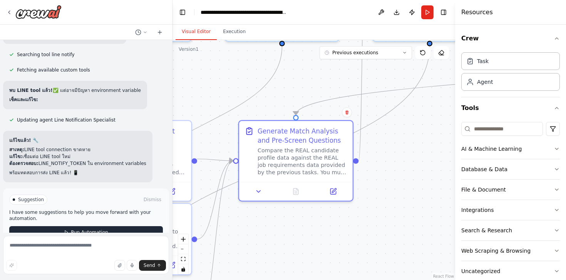
click at [117, 226] on button "Run Automation" at bounding box center [86, 232] width 154 height 12
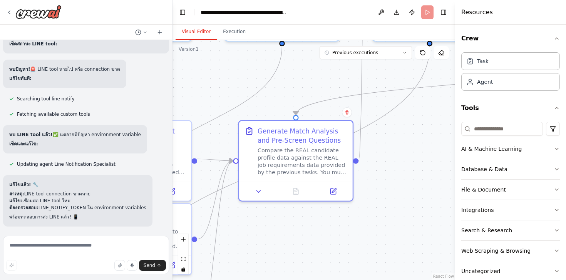
scroll to position [10056, 0]
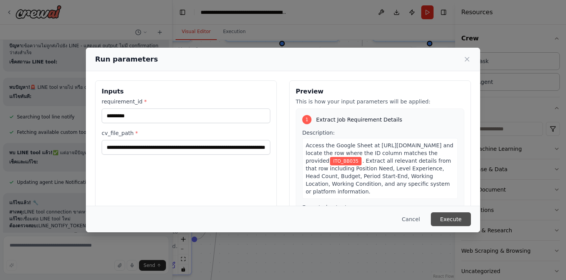
click at [456, 219] on button "Execute" at bounding box center [451, 219] width 40 height 14
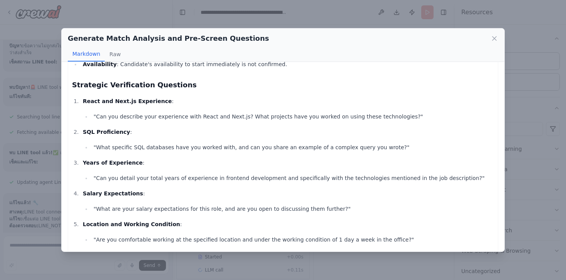
scroll to position [205, 0]
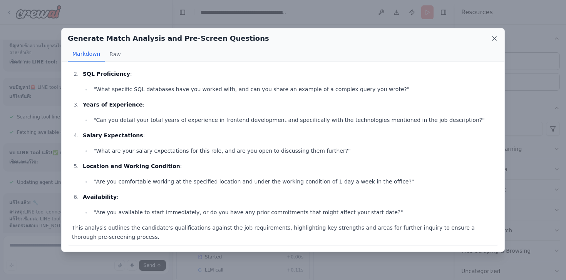
click at [493, 40] on icon at bounding box center [494, 39] width 8 height 8
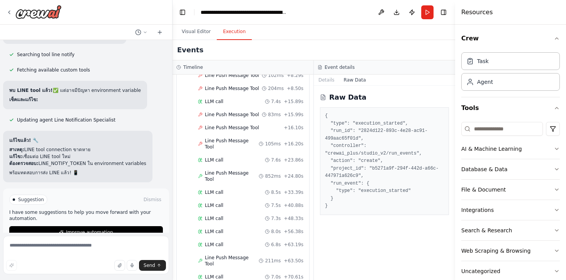
scroll to position [620, 0]
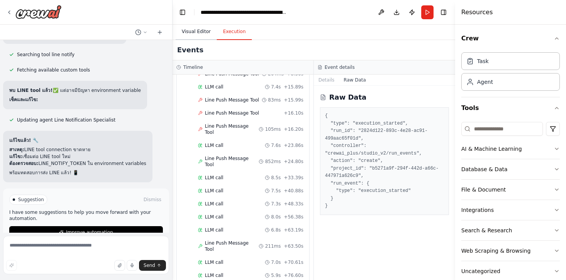
click at [190, 32] on button "Visual Editor" at bounding box center [195, 32] width 41 height 16
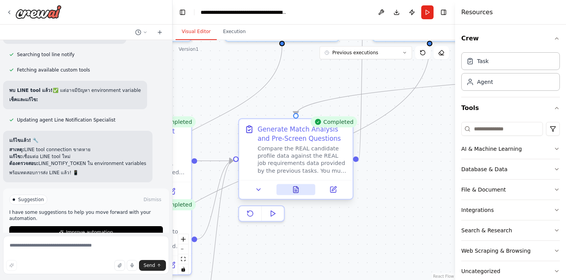
click at [296, 192] on icon at bounding box center [295, 190] width 5 height 6
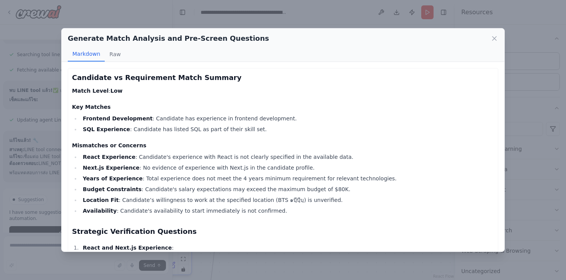
scroll to position [205, 0]
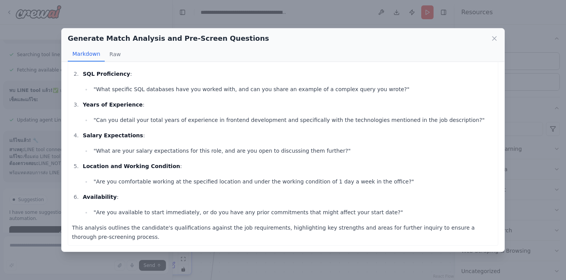
click at [22, 249] on div "Generate Match Analysis and Pre-Screen Questions Markdown Raw Candidate vs Requ…" at bounding box center [283, 140] width 566 height 280
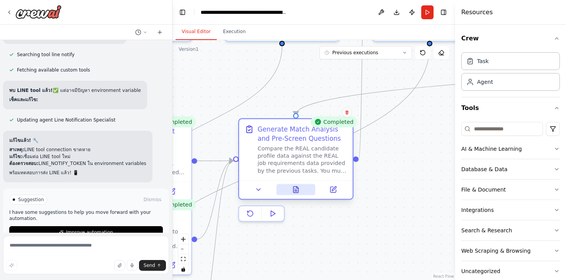
click at [299, 195] on button at bounding box center [295, 189] width 39 height 11
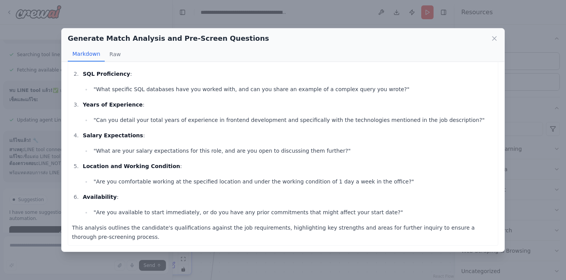
click at [233, 266] on div "Generate Match Analysis and Pre-Screen Questions Markdown Raw Candidate vs Requ…" at bounding box center [283, 140] width 566 height 280
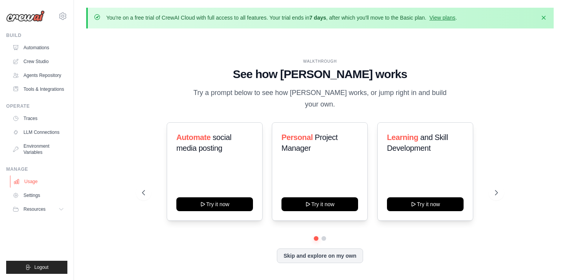
click at [35, 188] on link "Usage" at bounding box center [39, 181] width 58 height 12
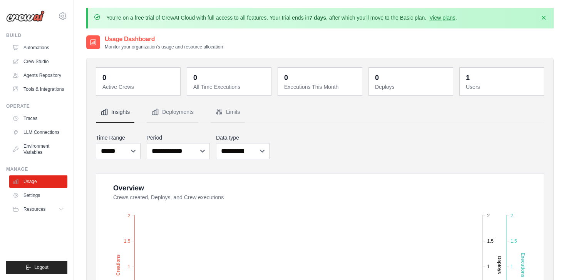
drag, startPoint x: 278, startPoint y: 167, endPoint x: 272, endPoint y: 25, distance: 142.9
click at [321, 111] on nav "Insights Deployments Limits" at bounding box center [320, 112] width 448 height 21
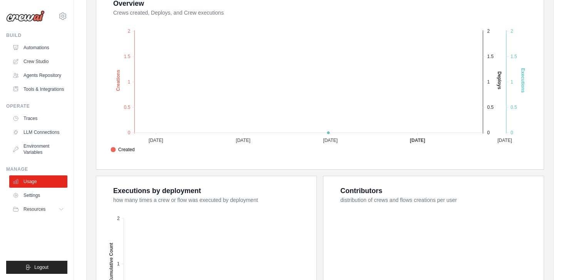
scroll to position [304, 0]
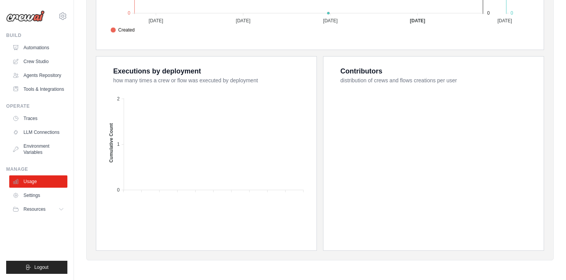
drag, startPoint x: 310, startPoint y: 155, endPoint x: 331, endPoint y: 306, distance: 153.0
click at [105, 182] on div "Executions by deployment how many times a crew or flow was executed by deployme…" at bounding box center [206, 147] width 220 height 180
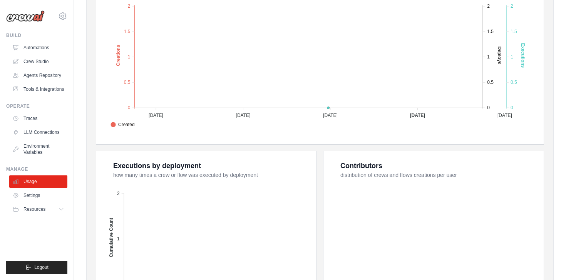
scroll to position [0, 0]
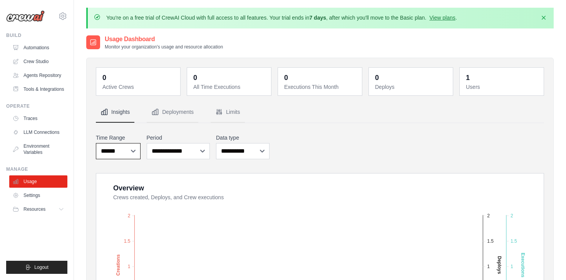
click at [122, 151] on select "***** ****** *******" at bounding box center [118, 151] width 45 height 16
select select "***"
click at [96, 143] on select "***** ****** *******" at bounding box center [118, 151] width 45 height 16
click at [165, 150] on select "**********" at bounding box center [179, 151] width 64 height 16
click at [230, 153] on select "**********" at bounding box center [242, 151] width 53 height 16
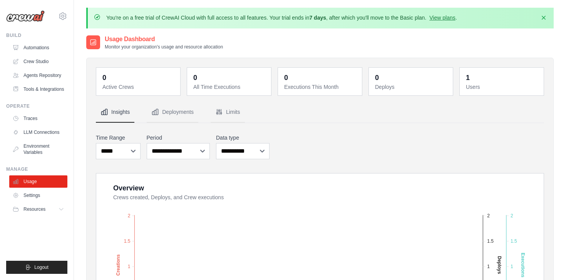
click at [482, 77] on dd "1" at bounding box center [502, 77] width 73 height 11
